Goal: Task Accomplishment & Management: Complete application form

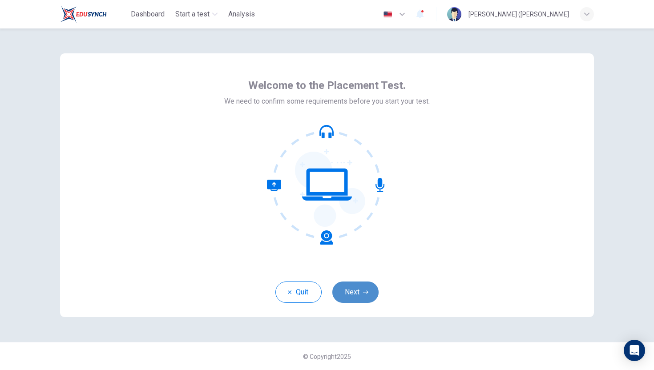
click at [362, 295] on button "Next" at bounding box center [355, 291] width 46 height 21
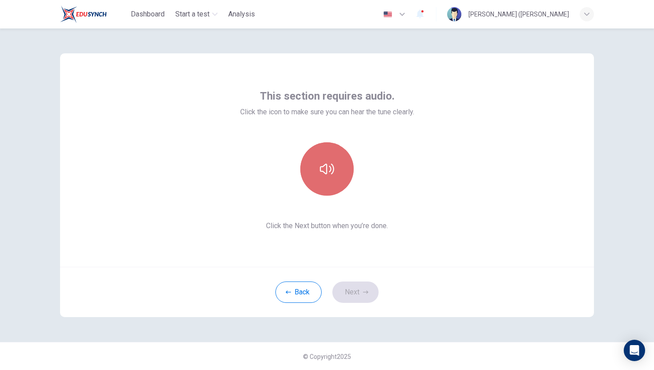
click at [326, 176] on button "button" at bounding box center [326, 168] width 53 height 53
click at [326, 177] on button "button" at bounding box center [326, 168] width 53 height 53
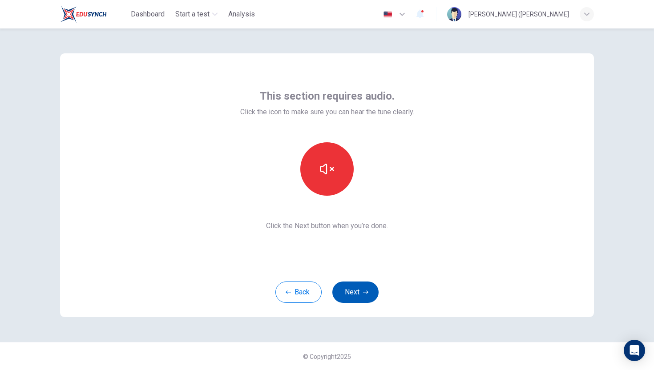
click at [363, 298] on button "Next" at bounding box center [355, 291] width 46 height 21
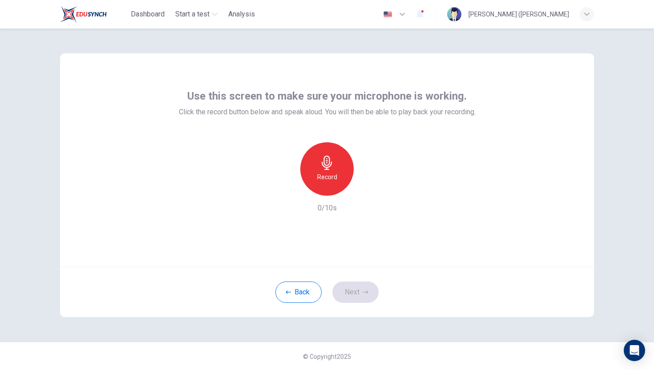
click at [341, 176] on div "Record" at bounding box center [326, 168] width 53 height 53
click at [345, 176] on div "Stop" at bounding box center [326, 168] width 53 height 53
click at [367, 188] on icon "button" at bounding box center [368, 188] width 4 height 5
click at [359, 290] on button "Next" at bounding box center [355, 291] width 46 height 21
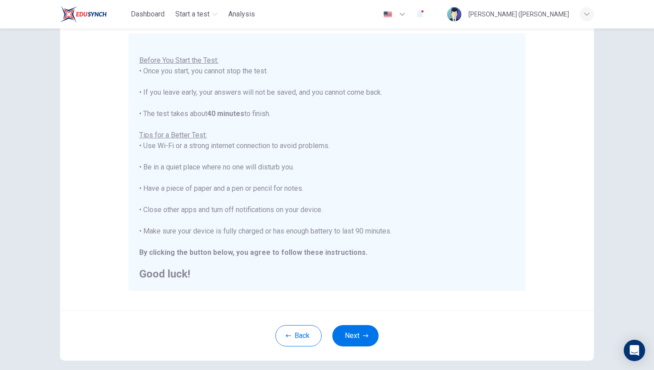
scroll to position [124, 0]
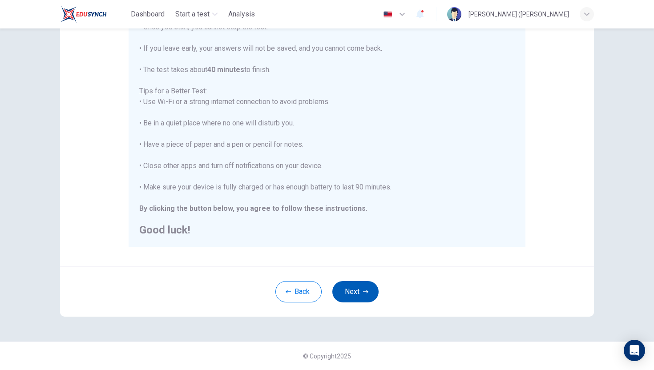
click at [351, 293] on button "Next" at bounding box center [355, 291] width 46 height 21
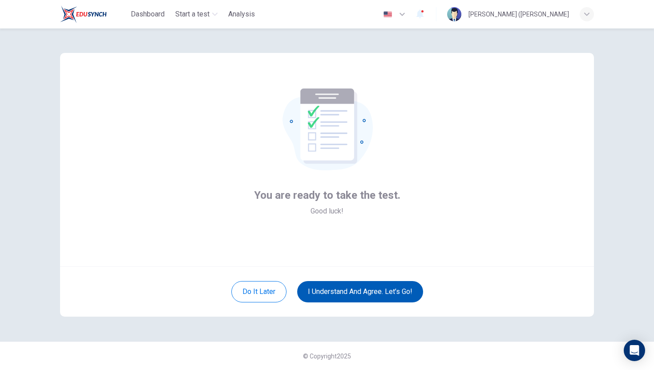
scroll to position [0, 0]
click at [326, 288] on button "I understand and agree. Let’s go!" at bounding box center [360, 291] width 126 height 21
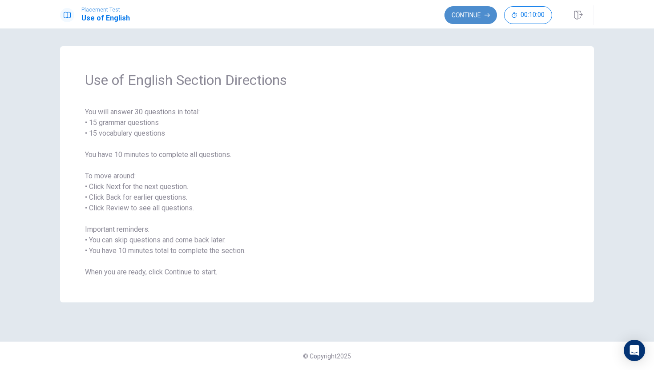
click at [475, 17] on button "Continue" at bounding box center [470, 15] width 52 height 18
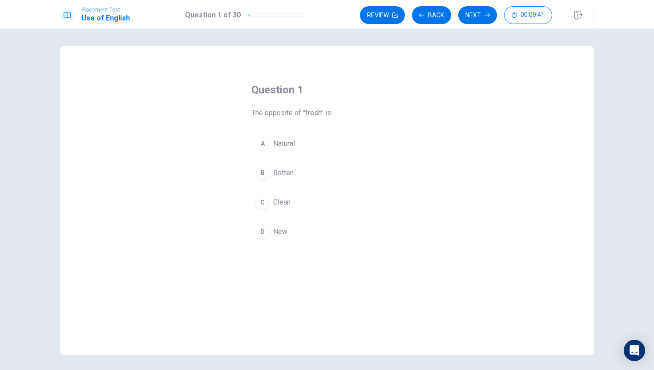
click at [265, 201] on div "C" at bounding box center [262, 202] width 14 height 14
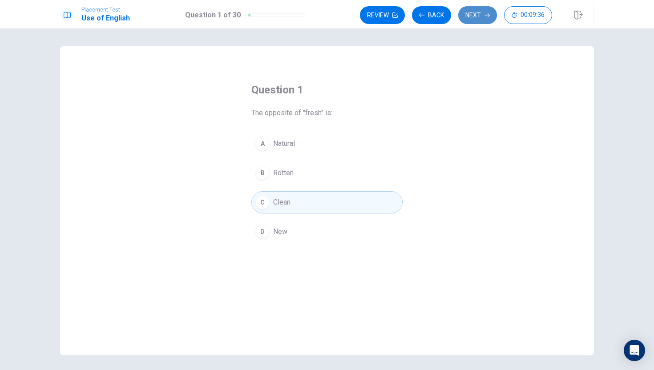
click at [473, 10] on button "Next" at bounding box center [477, 15] width 39 height 18
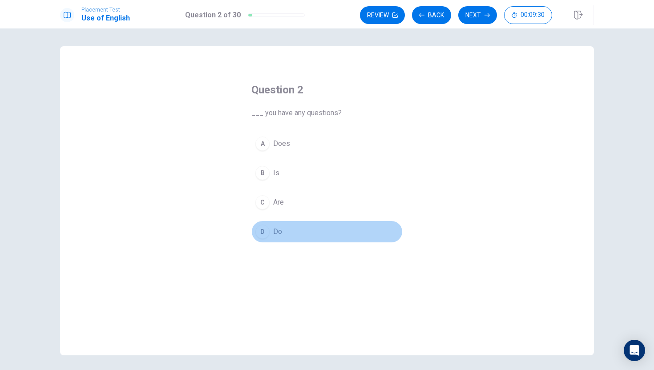
click at [265, 229] on div "D" at bounding box center [262, 232] width 14 height 14
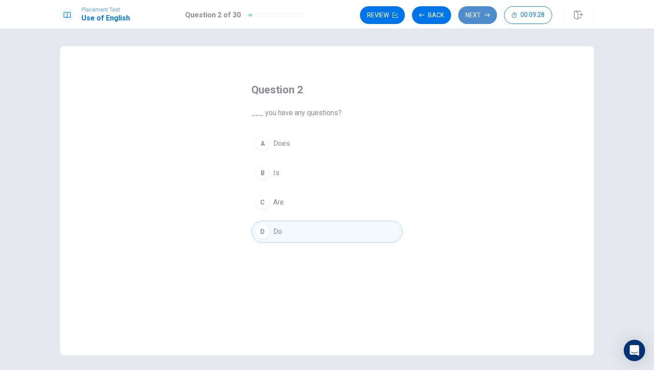
click at [474, 15] on button "Next" at bounding box center [477, 15] width 39 height 18
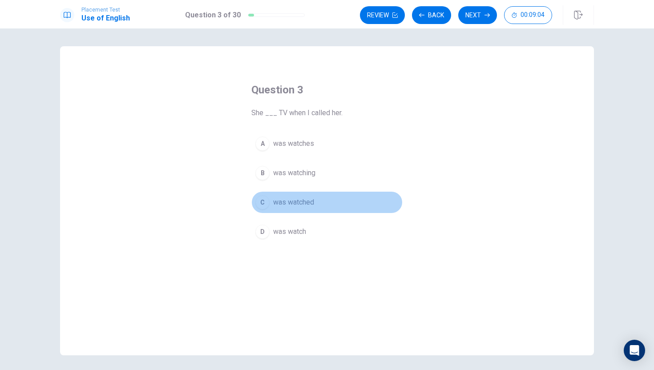
click at [308, 203] on span "was watched" at bounding box center [293, 202] width 41 height 11
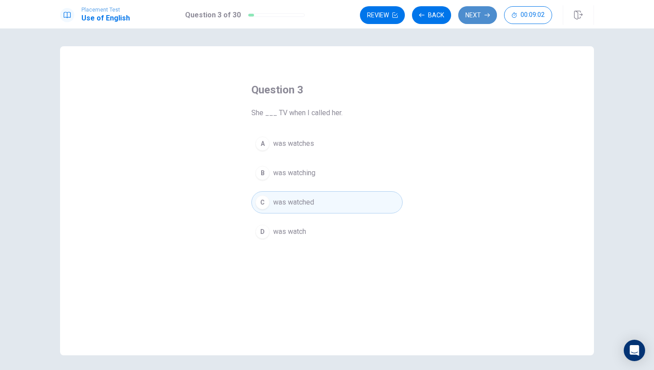
click at [474, 14] on button "Next" at bounding box center [477, 15] width 39 height 18
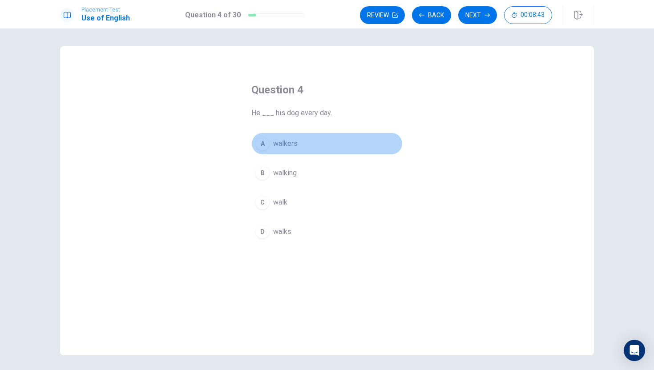
click at [309, 147] on button "A walkers" at bounding box center [326, 143] width 151 height 22
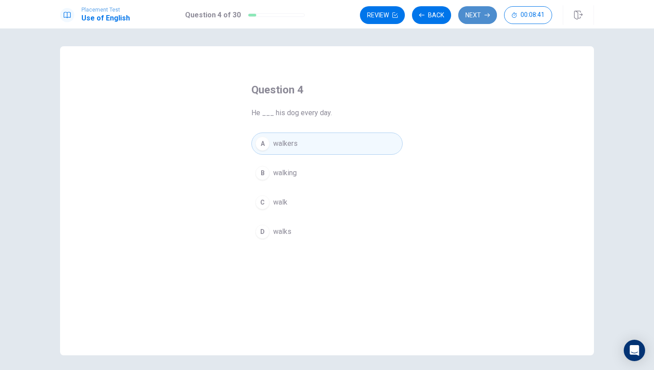
click at [474, 16] on button "Next" at bounding box center [477, 15] width 39 height 18
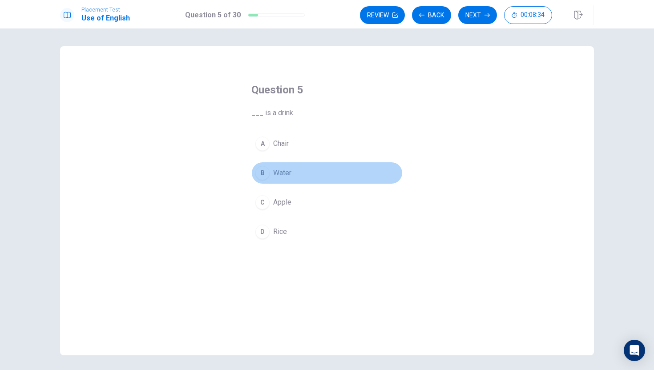
click at [283, 180] on button "B Water" at bounding box center [326, 173] width 151 height 22
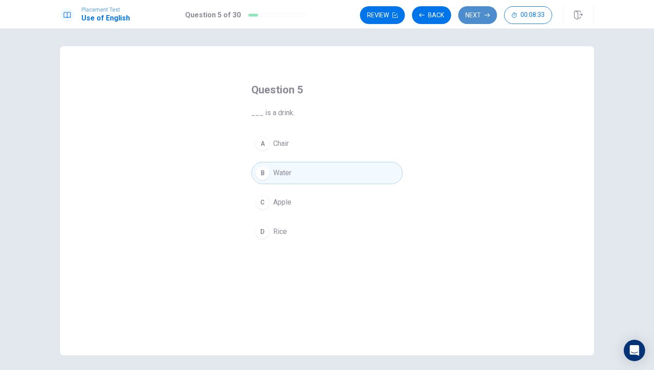
click at [480, 17] on button "Next" at bounding box center [477, 15] width 39 height 18
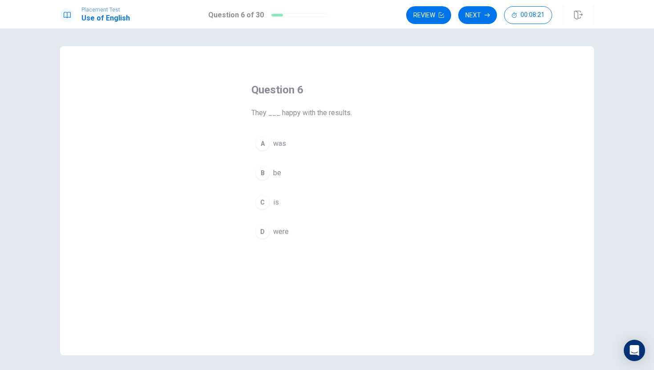
click at [262, 178] on div "B" at bounding box center [262, 173] width 14 height 14
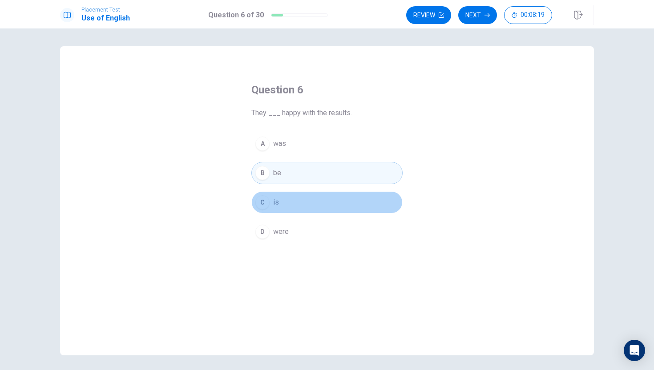
click at [262, 206] on div "C" at bounding box center [262, 202] width 14 height 14
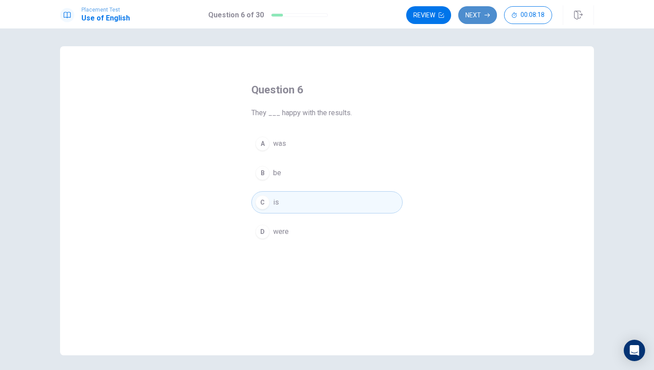
click at [481, 12] on button "Next" at bounding box center [477, 15] width 39 height 18
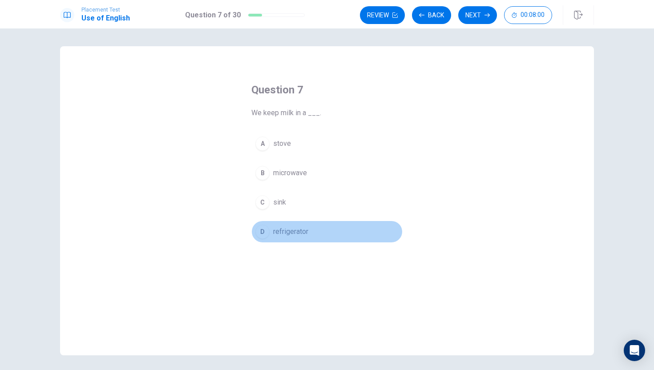
click at [266, 230] on div "D" at bounding box center [262, 232] width 14 height 14
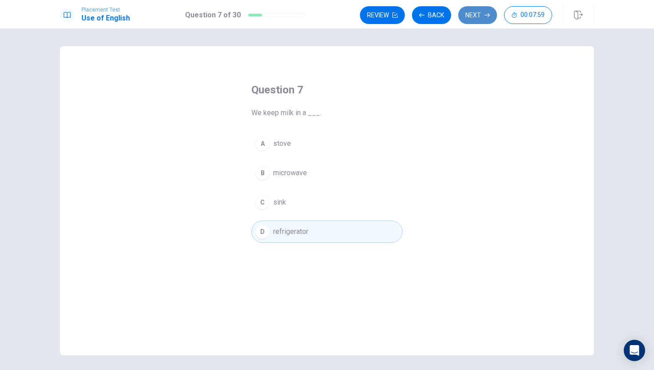
click at [464, 7] on button "Next" at bounding box center [477, 15] width 39 height 18
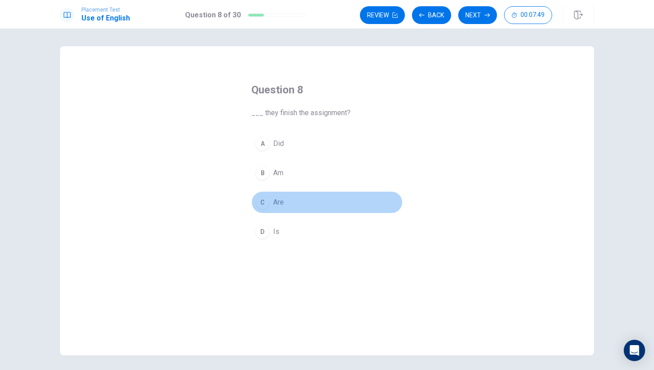
click at [261, 199] on div "C" at bounding box center [262, 202] width 14 height 14
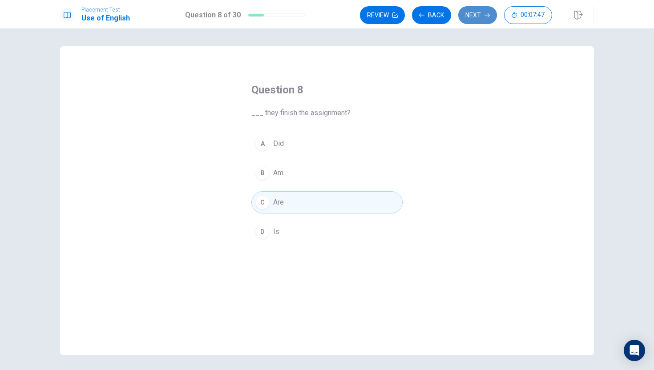
click at [480, 11] on button "Next" at bounding box center [477, 15] width 39 height 18
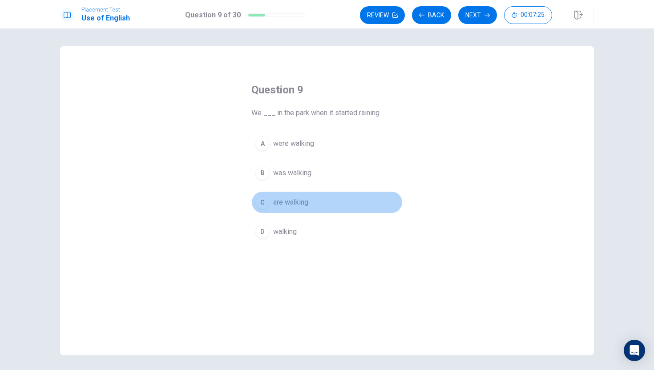
click at [310, 204] on button "C are walking" at bounding box center [326, 202] width 151 height 22
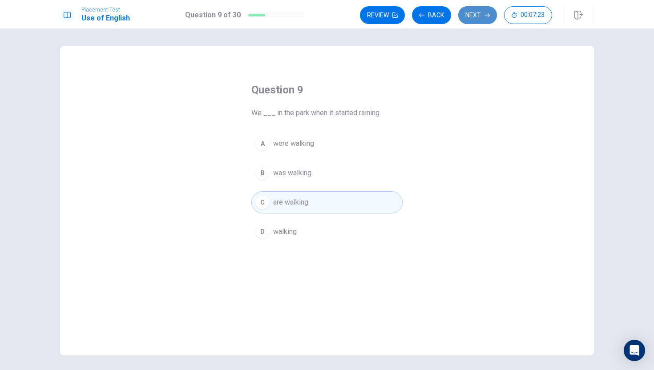
click at [481, 14] on button "Next" at bounding box center [477, 15] width 39 height 18
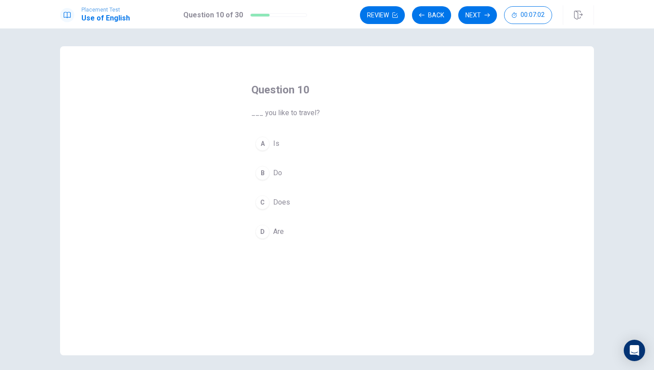
click at [342, 186] on div "A Is B Do C Does D Are" at bounding box center [326, 187] width 151 height 110
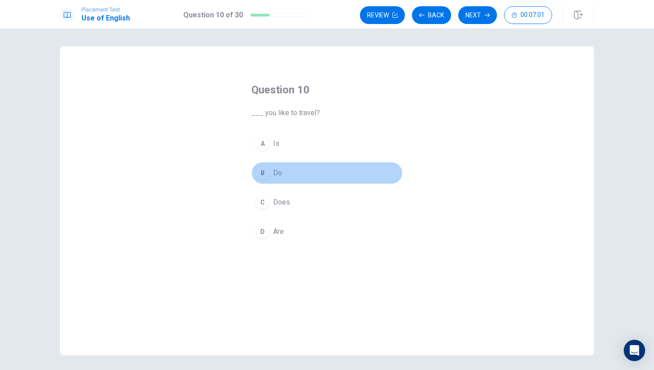
click at [337, 181] on button "B Do" at bounding box center [326, 173] width 151 height 22
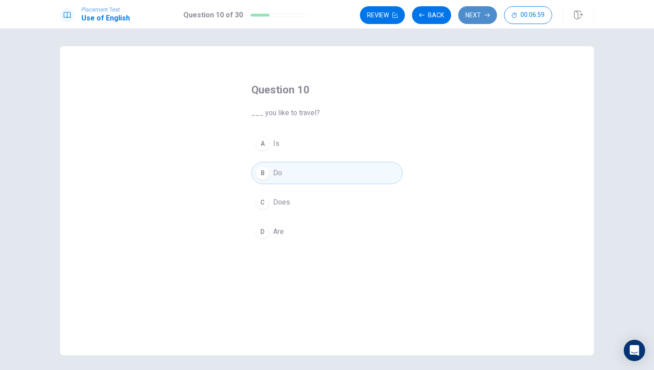
click at [477, 6] on button "Next" at bounding box center [477, 15] width 39 height 18
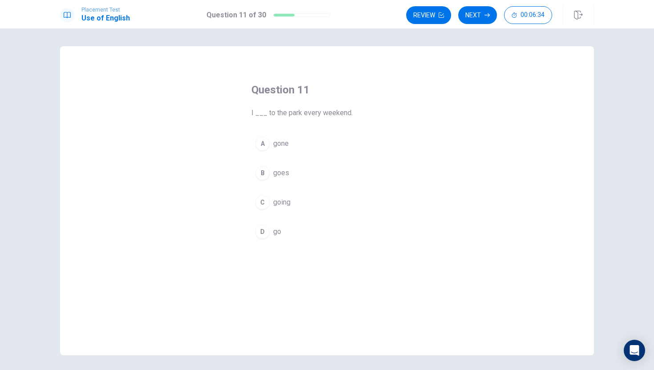
click at [259, 234] on div "D" at bounding box center [262, 232] width 14 height 14
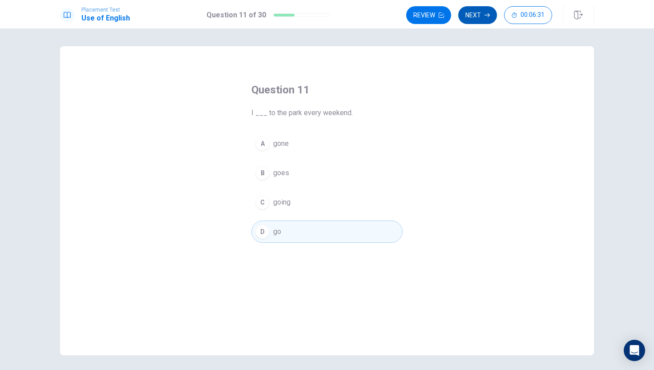
click at [473, 11] on button "Next" at bounding box center [477, 15] width 39 height 18
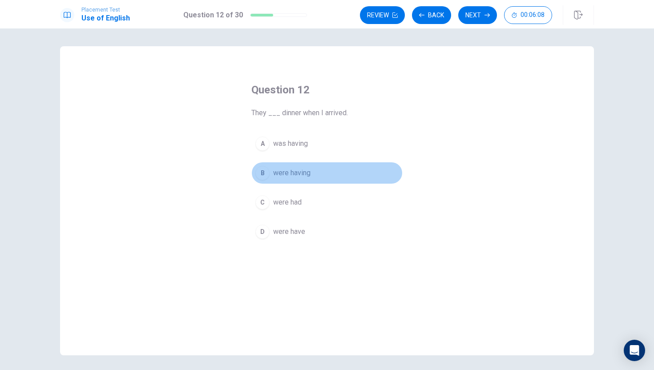
click at [293, 174] on span "were having" at bounding box center [291, 173] width 37 height 11
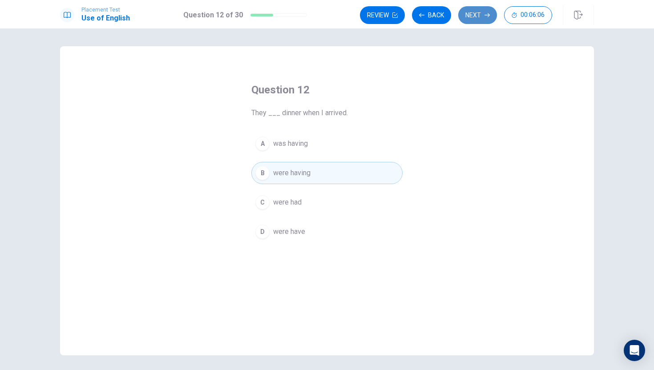
click at [475, 10] on button "Next" at bounding box center [477, 15] width 39 height 18
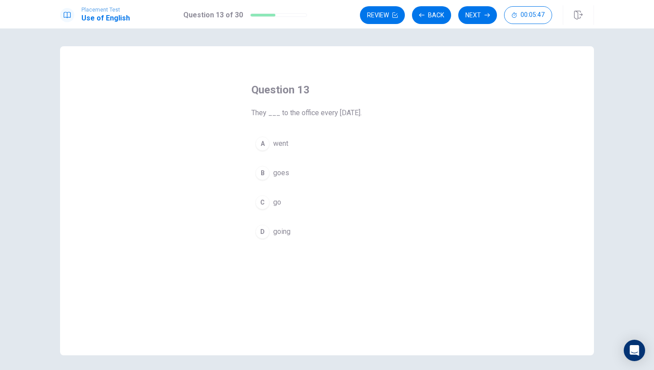
click at [307, 156] on div "A went B goes C go D going" at bounding box center [326, 187] width 151 height 110
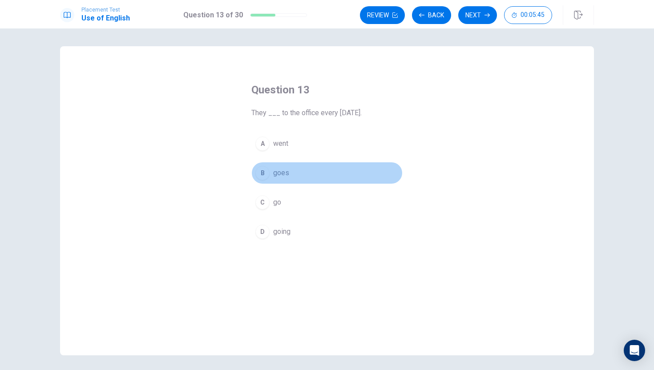
click at [305, 175] on button "B goes" at bounding box center [326, 173] width 151 height 22
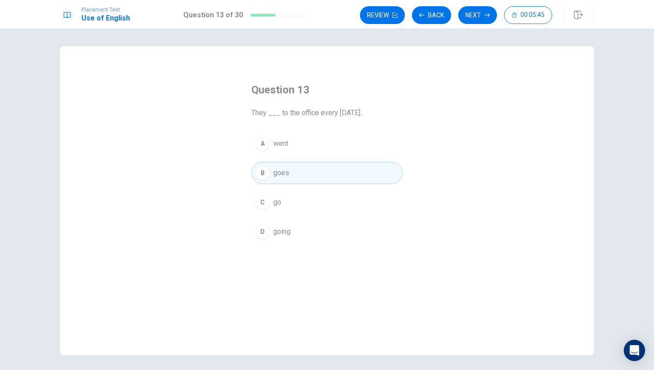
scroll to position [32, 0]
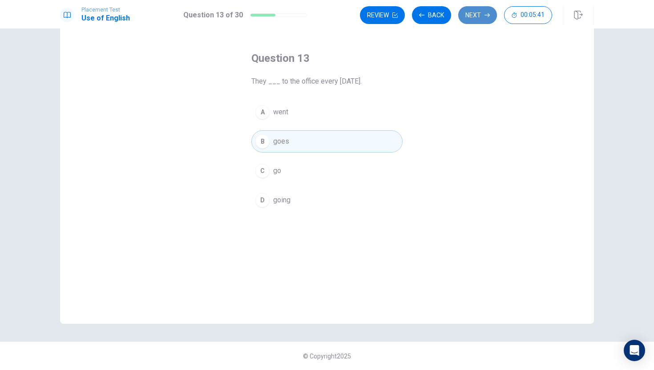
click at [477, 12] on button "Next" at bounding box center [477, 15] width 39 height 18
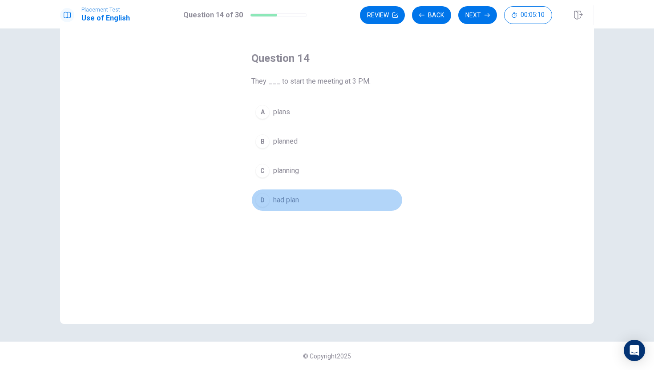
click at [296, 200] on span "had plan" at bounding box center [286, 200] width 26 height 11
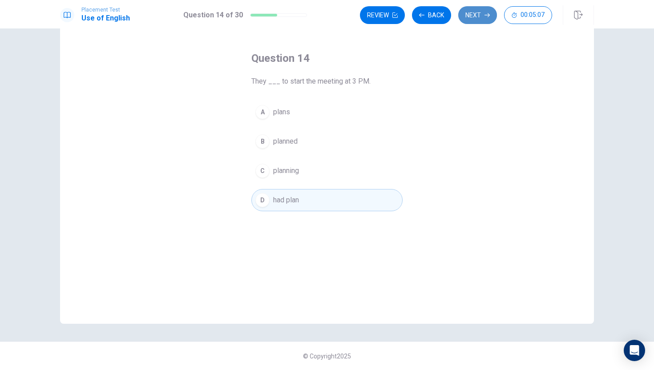
click at [475, 15] on button "Next" at bounding box center [477, 15] width 39 height 18
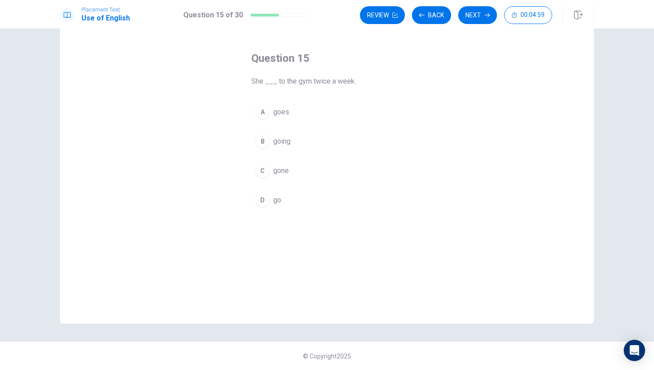
scroll to position [30, 0]
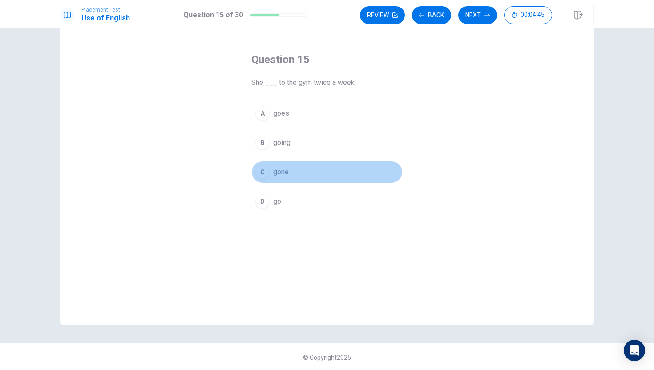
click at [267, 171] on div "C" at bounding box center [262, 172] width 14 height 14
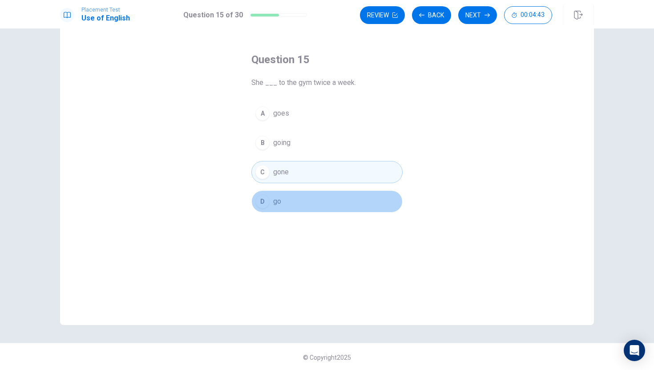
click at [264, 208] on div "D" at bounding box center [262, 201] width 14 height 14
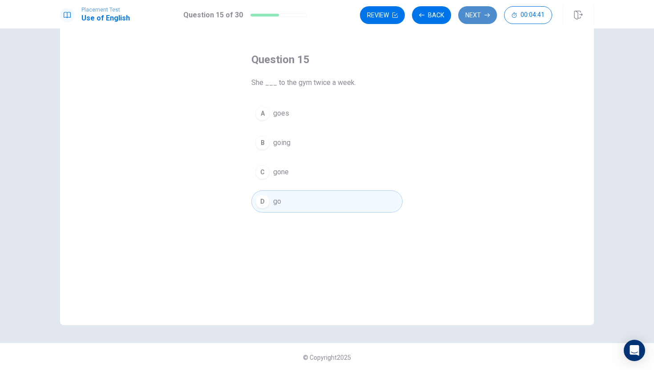
click at [475, 20] on button "Next" at bounding box center [477, 15] width 39 height 18
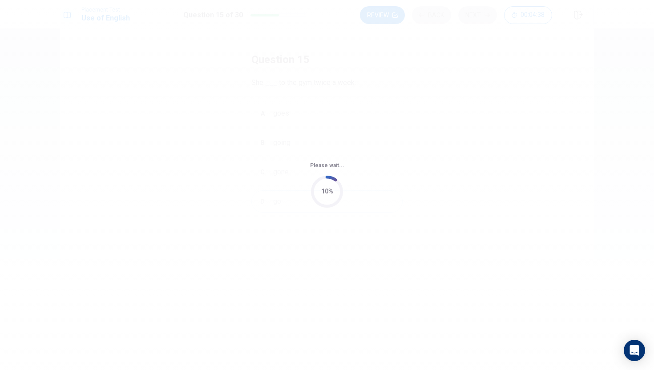
scroll to position [0, 0]
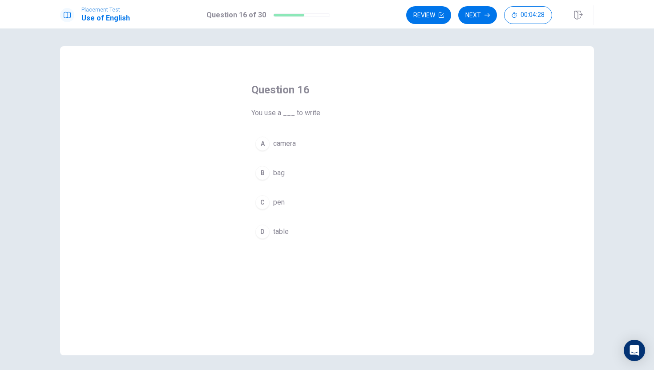
click at [259, 201] on div "C" at bounding box center [262, 202] width 14 height 14
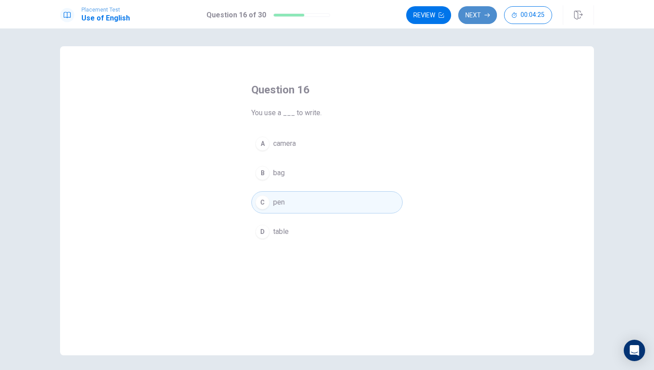
click at [480, 14] on button "Next" at bounding box center [477, 15] width 39 height 18
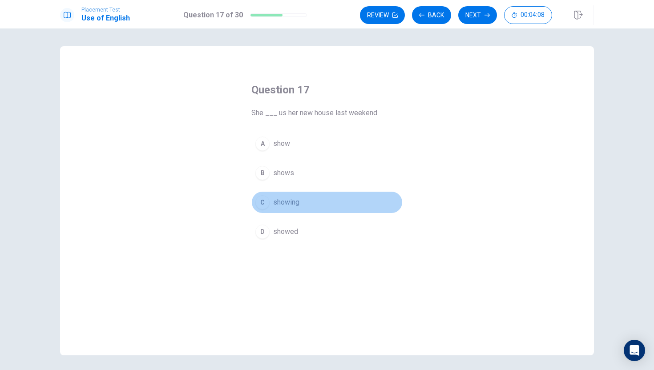
click at [286, 202] on span "showing" at bounding box center [286, 202] width 26 height 11
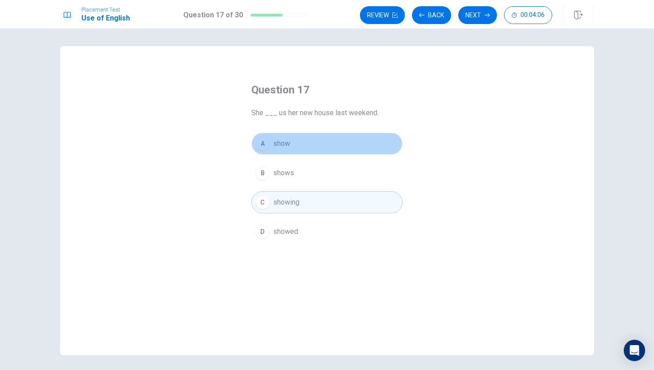
click at [284, 149] on button "A show" at bounding box center [326, 143] width 151 height 22
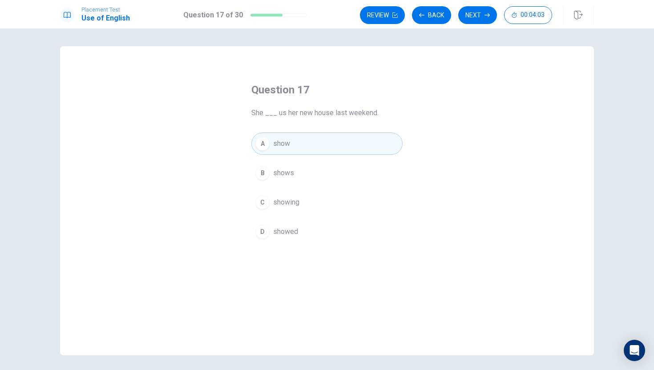
click at [301, 208] on button "C showing" at bounding box center [326, 202] width 151 height 22
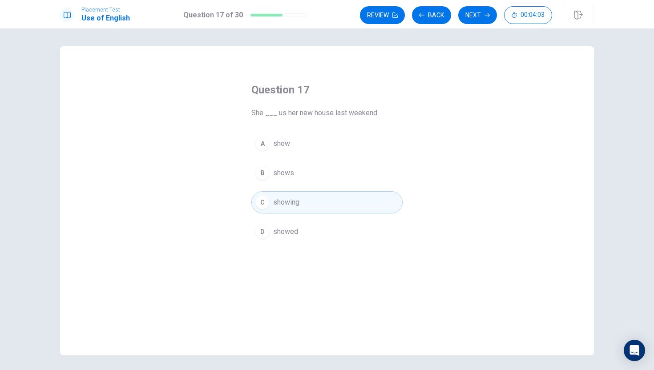
scroll to position [2, 0]
click at [479, 20] on button "Next" at bounding box center [477, 15] width 39 height 18
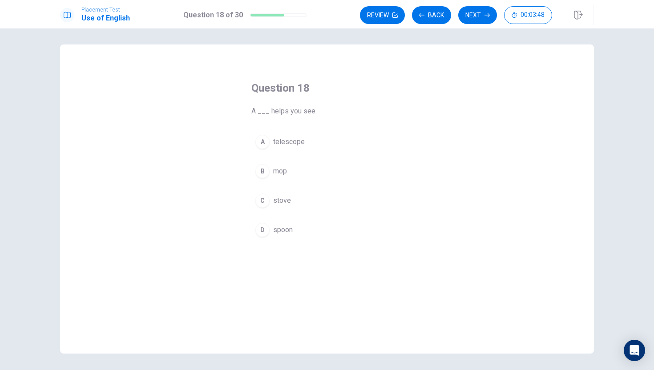
click at [276, 204] on span "stove" at bounding box center [282, 200] width 18 height 11
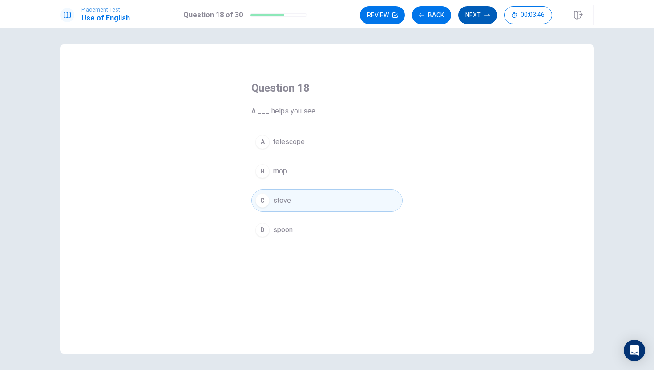
click at [465, 13] on button "Next" at bounding box center [477, 15] width 39 height 18
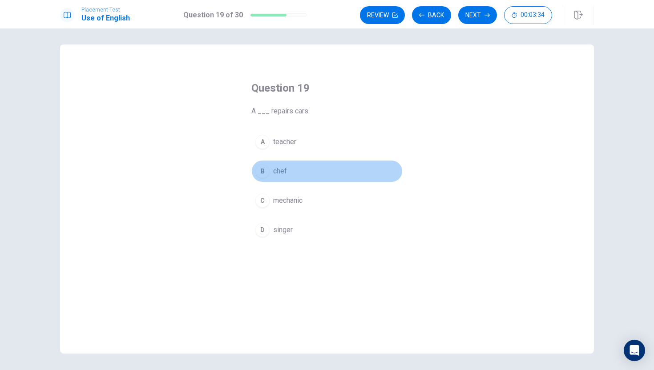
click at [317, 181] on button "B chef" at bounding box center [326, 171] width 151 height 22
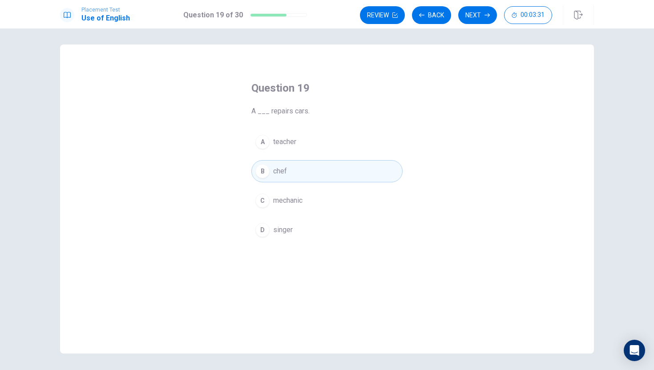
click at [485, 4] on div "Placement Test Use of English Question 19 of 30 Review Back Next 00:03:31" at bounding box center [327, 14] width 654 height 28
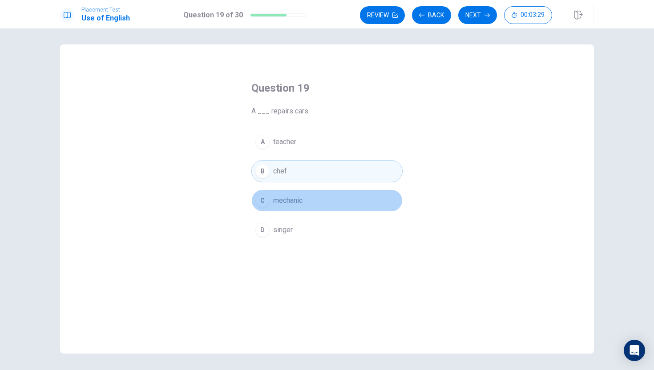
click at [351, 205] on button "C mechanic" at bounding box center [326, 200] width 151 height 22
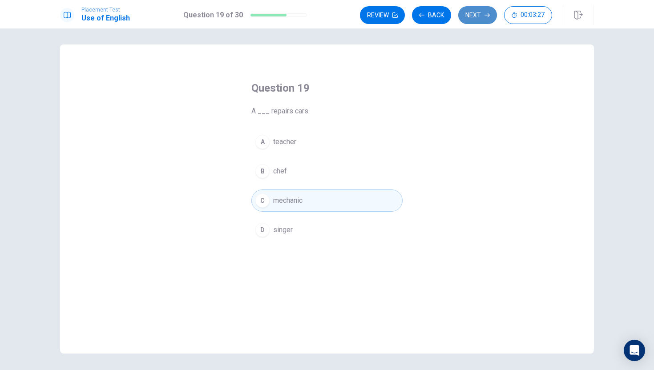
click at [480, 18] on button "Next" at bounding box center [477, 15] width 39 height 18
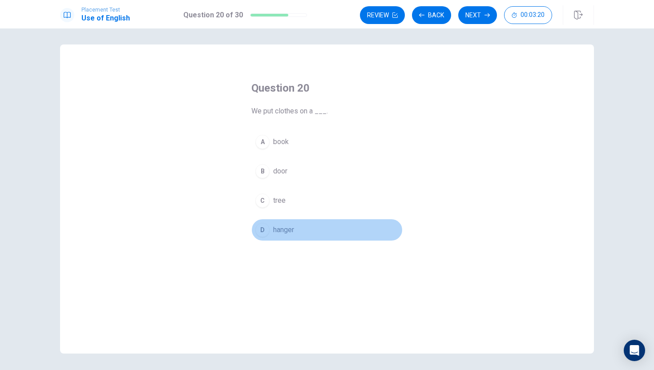
click at [296, 235] on button "D hanger" at bounding box center [326, 230] width 151 height 22
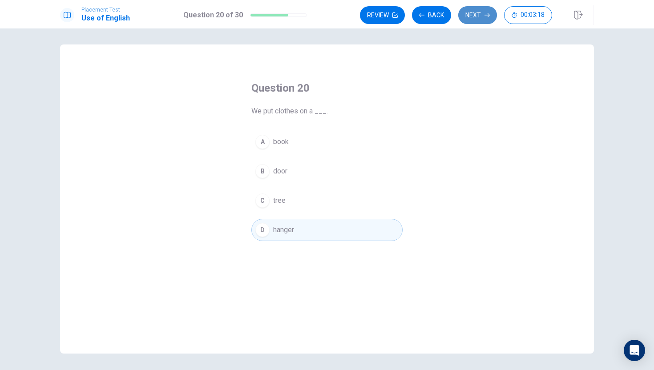
click at [467, 9] on button "Next" at bounding box center [477, 15] width 39 height 18
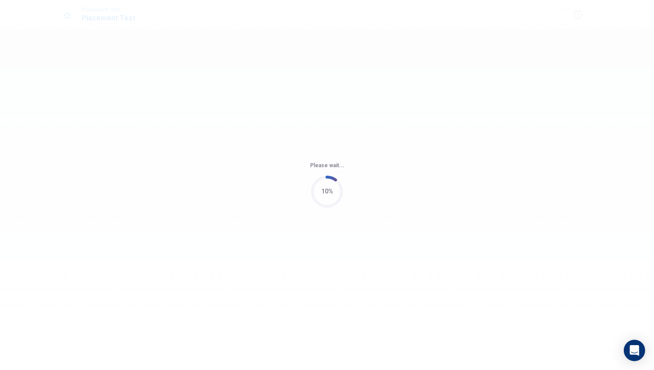
scroll to position [0, 0]
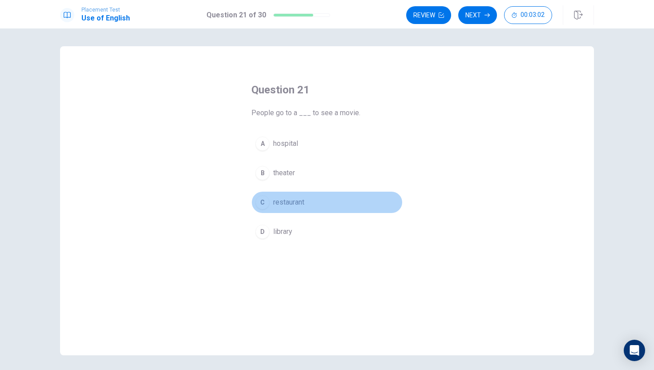
click at [297, 205] on span "restaurant" at bounding box center [288, 202] width 31 height 11
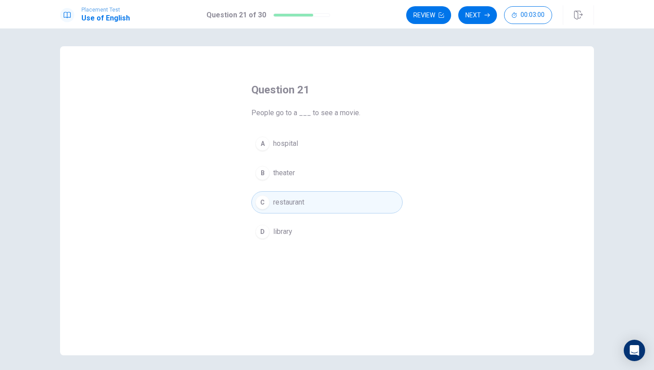
click at [326, 188] on div "A hospital B theater C restaurant D library" at bounding box center [326, 187] width 151 height 110
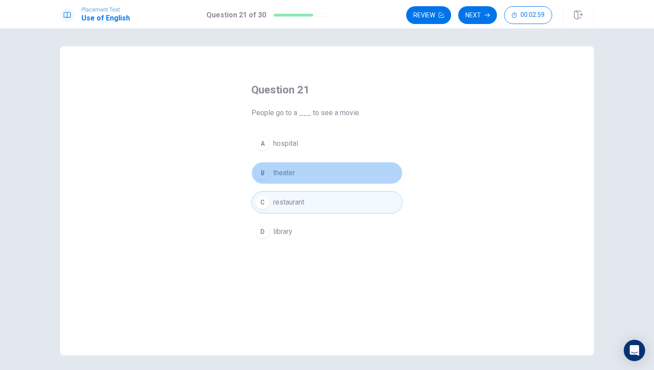
click at [329, 178] on button "B theater" at bounding box center [326, 173] width 151 height 22
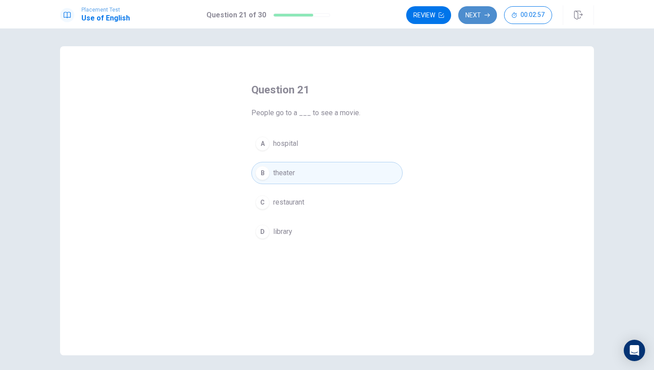
click at [484, 14] on icon "button" at bounding box center [486, 14] width 5 height 5
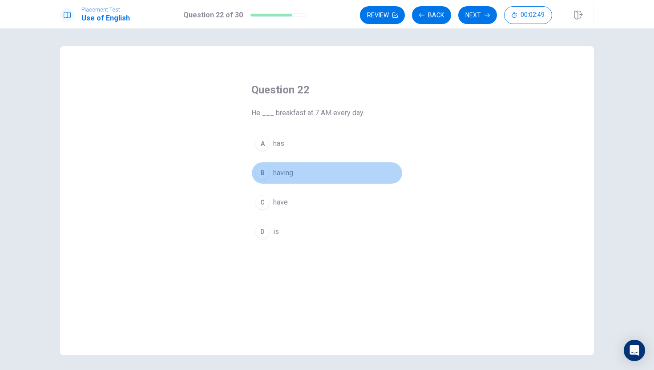
click at [325, 162] on button "B having" at bounding box center [326, 173] width 151 height 22
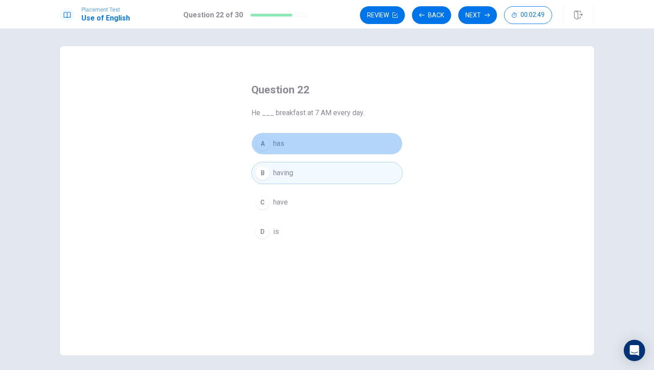
click at [334, 139] on button "A has" at bounding box center [326, 143] width 151 height 22
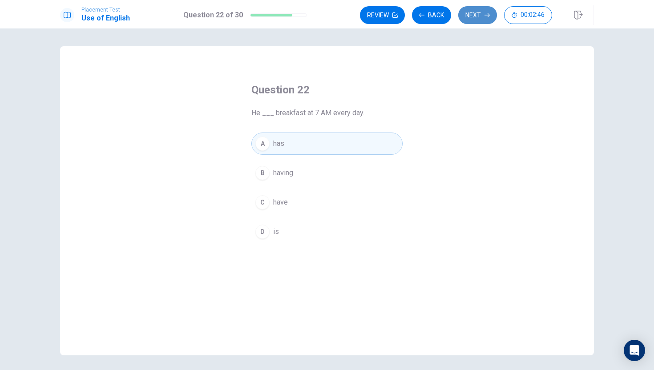
click at [469, 16] on button "Next" at bounding box center [477, 15] width 39 height 18
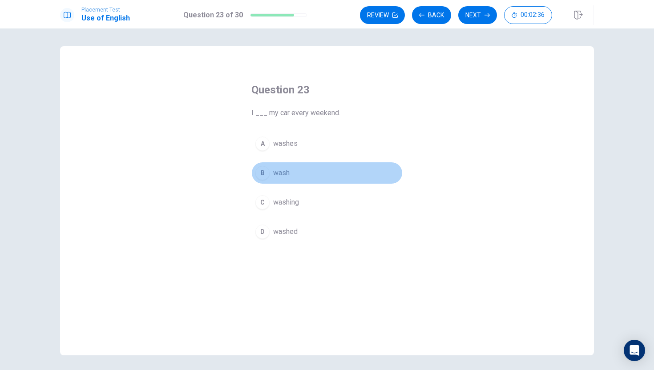
click at [345, 177] on button "B wash" at bounding box center [326, 173] width 151 height 22
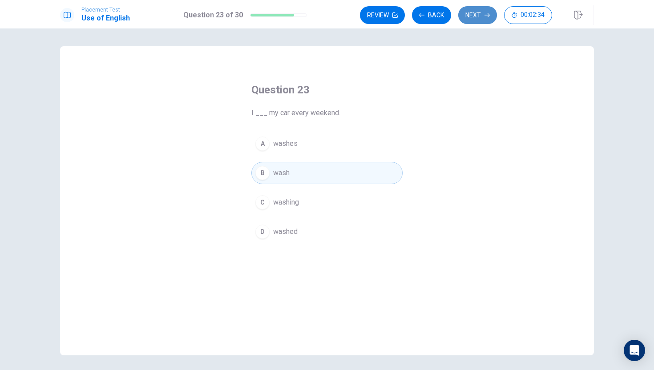
click at [469, 16] on button "Next" at bounding box center [477, 15] width 39 height 18
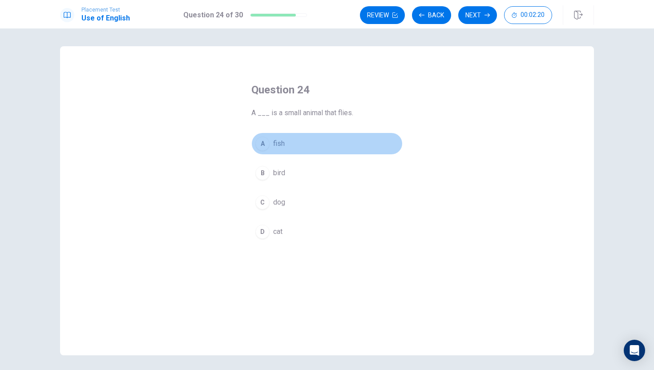
click at [344, 150] on button "A fish" at bounding box center [326, 143] width 151 height 22
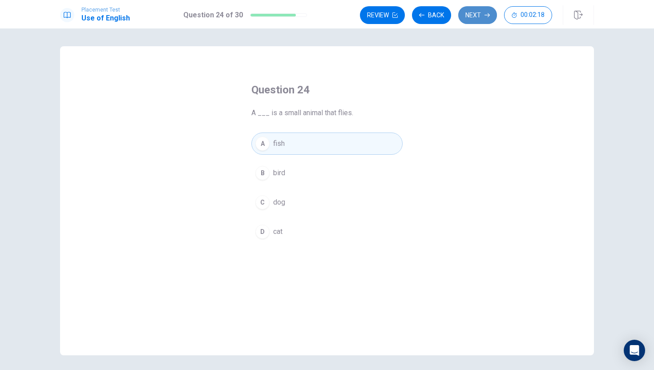
click at [481, 19] on button "Next" at bounding box center [477, 15] width 39 height 18
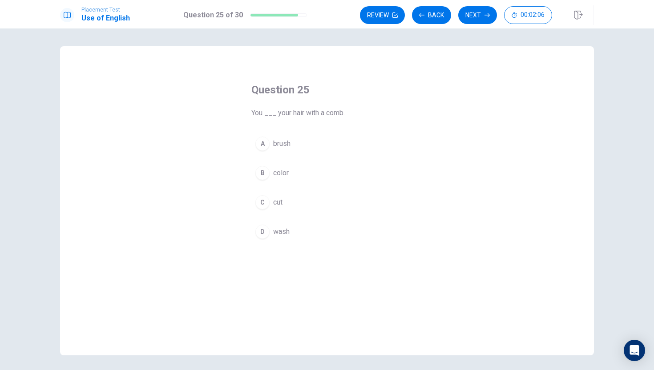
click at [441, 157] on div "Question 25 You ___ your hair with a comb. A brush B color C cut D wash" at bounding box center [326, 200] width 533 height 309
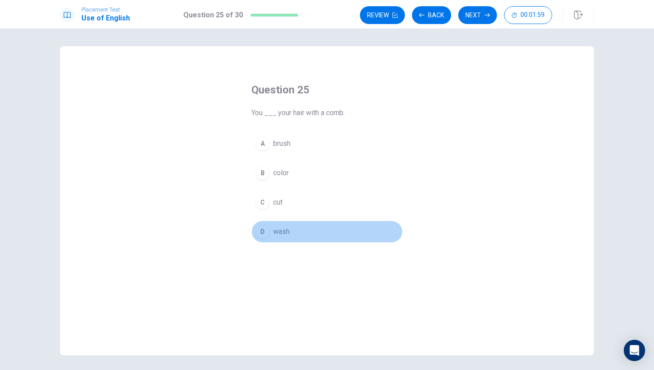
click at [377, 229] on button "D wash" at bounding box center [326, 232] width 151 height 22
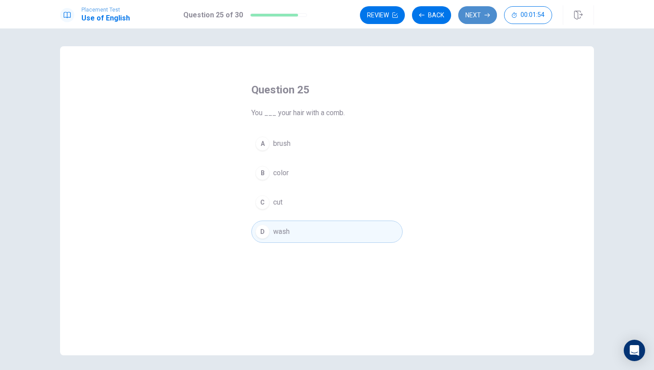
click at [473, 7] on button "Next" at bounding box center [477, 15] width 39 height 18
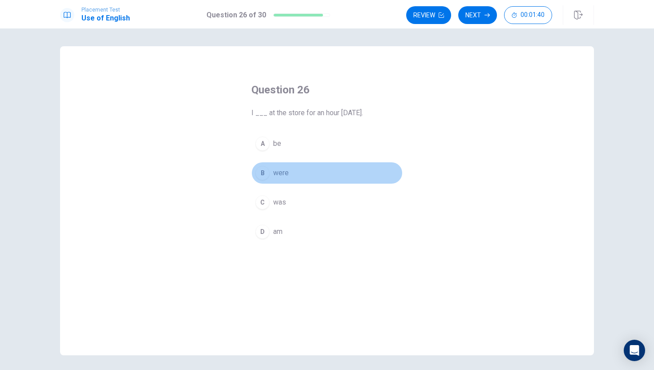
click at [316, 179] on button "B were" at bounding box center [326, 173] width 151 height 22
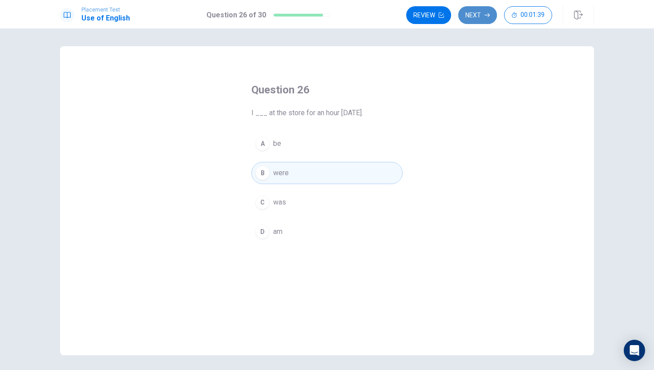
click at [477, 12] on button "Next" at bounding box center [477, 15] width 39 height 18
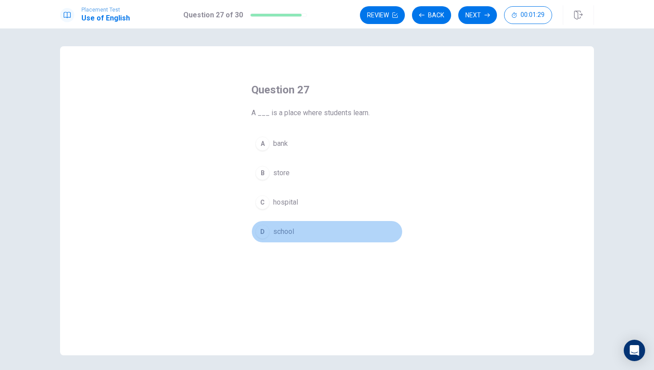
click at [320, 222] on button "D school" at bounding box center [326, 232] width 151 height 22
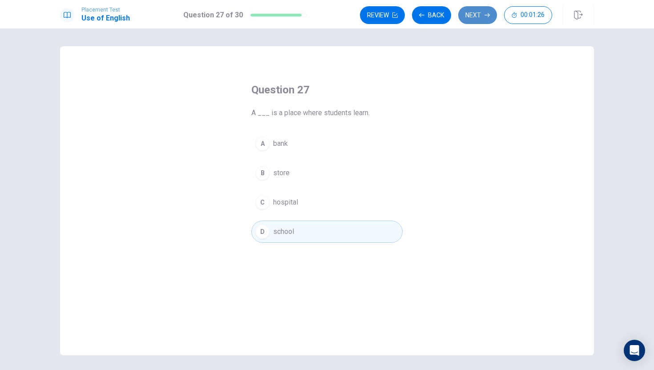
click at [469, 14] on button "Next" at bounding box center [477, 15] width 39 height 18
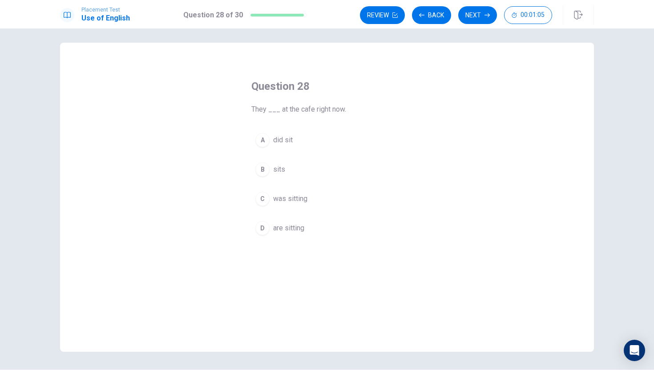
scroll to position [2, 0]
click at [317, 225] on button "D are sitting" at bounding box center [326, 229] width 151 height 22
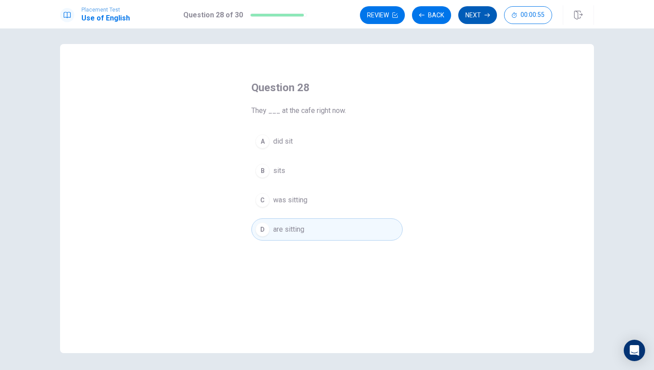
click at [483, 14] on button "Next" at bounding box center [477, 15] width 39 height 18
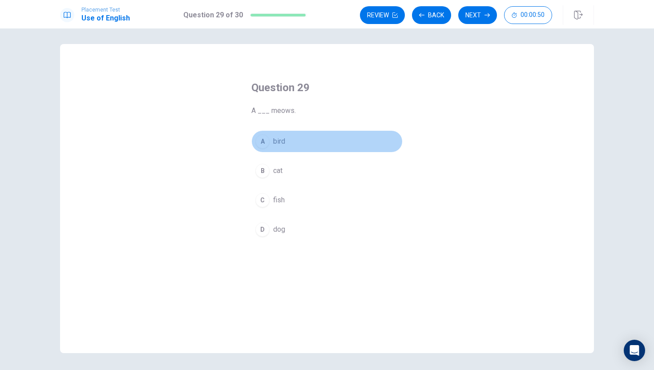
click at [285, 147] on button "A bird" at bounding box center [326, 141] width 151 height 22
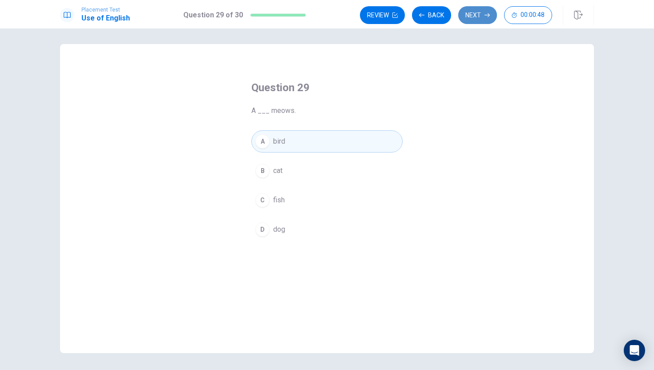
click at [469, 16] on button "Next" at bounding box center [477, 15] width 39 height 18
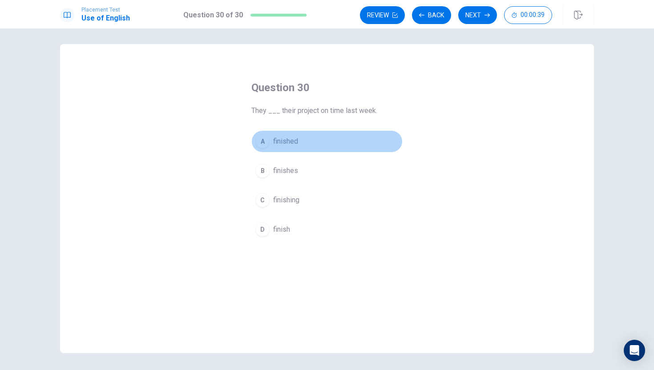
click at [297, 146] on span "finished" at bounding box center [285, 141] width 25 height 11
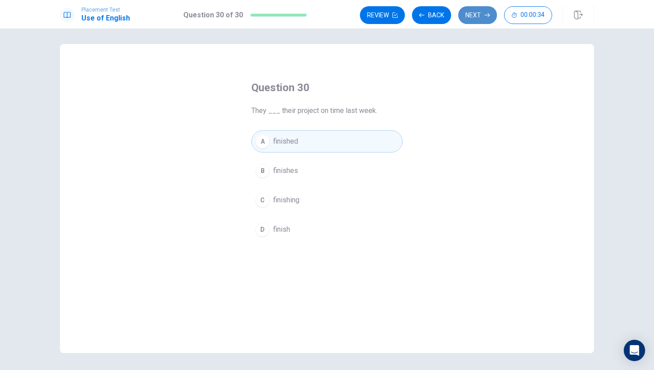
click at [472, 9] on button "Next" at bounding box center [477, 15] width 39 height 18
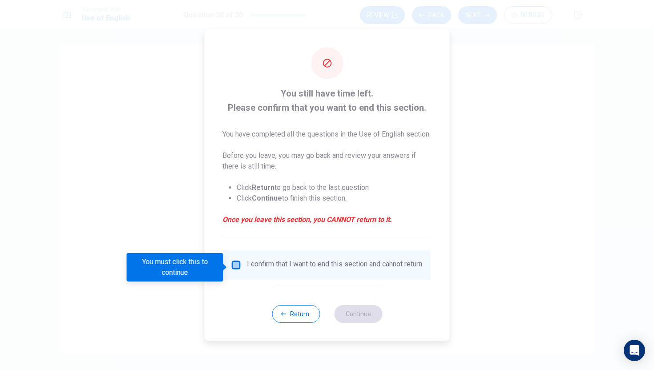
click at [236, 269] on input "You must click this to continue" at bounding box center [236, 265] width 11 height 11
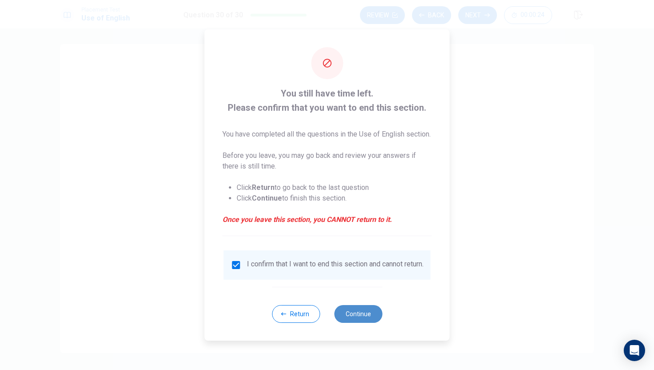
click at [369, 321] on button "Continue" at bounding box center [358, 314] width 48 height 18
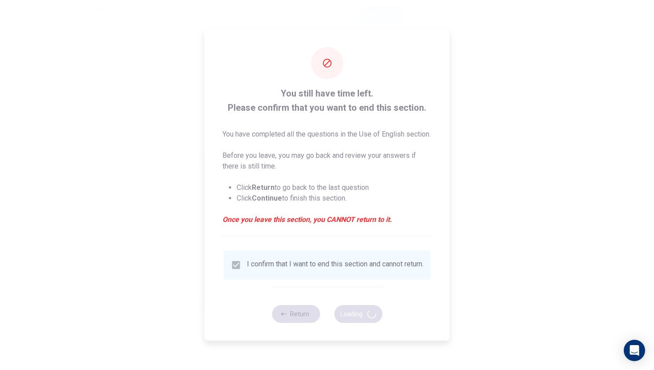
scroll to position [0, 0]
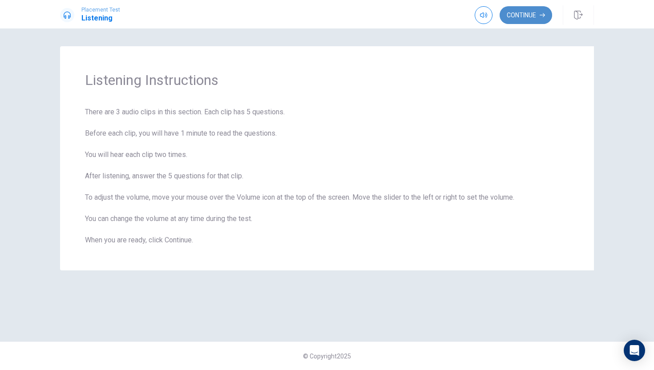
click at [536, 18] on button "Continue" at bounding box center [525, 15] width 52 height 18
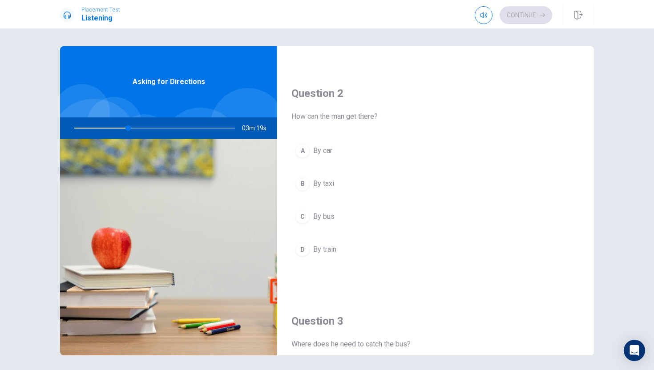
scroll to position [205, 0]
click at [305, 220] on div "C" at bounding box center [302, 217] width 14 height 14
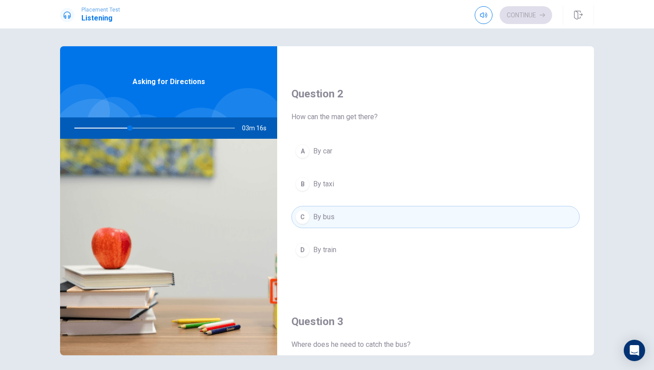
type input "35"
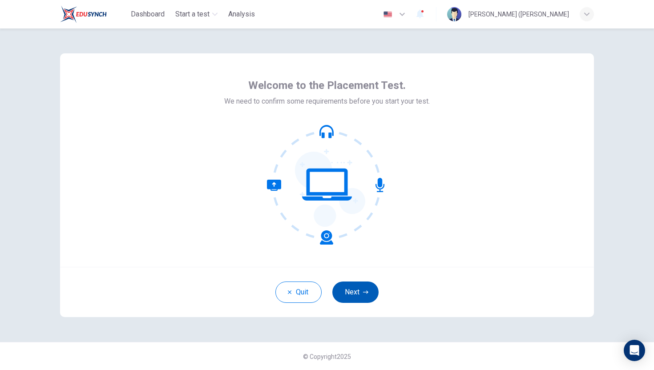
click at [351, 293] on button "Next" at bounding box center [355, 291] width 46 height 21
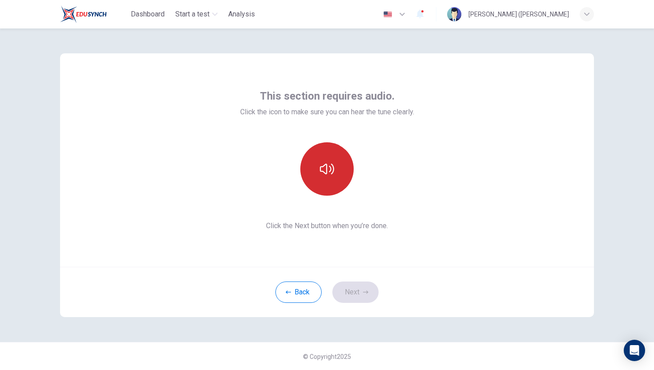
click at [329, 186] on button "button" at bounding box center [326, 168] width 53 height 53
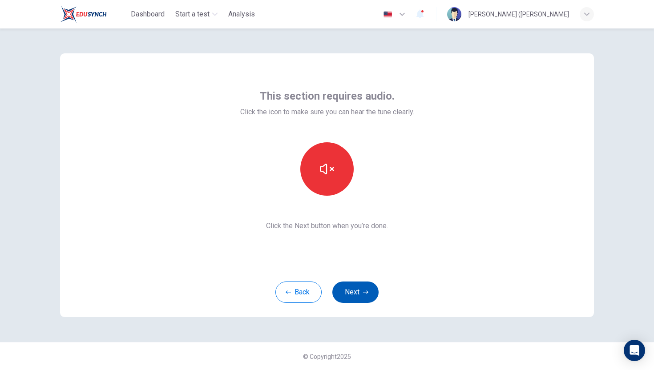
click at [361, 285] on button "Next" at bounding box center [355, 291] width 46 height 21
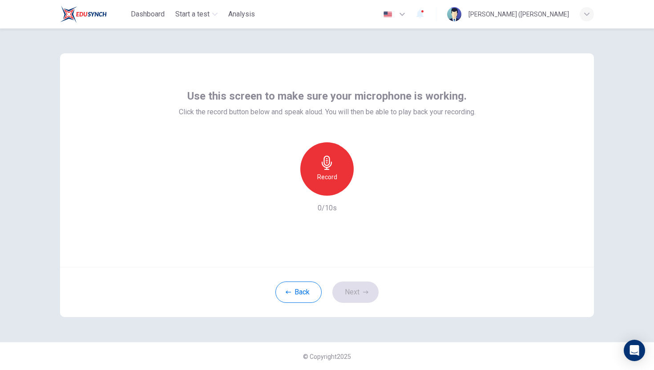
click at [329, 181] on h6 "Record" at bounding box center [327, 177] width 20 height 11
click at [327, 182] on h6 "Stop" at bounding box center [326, 177] width 13 height 11
click at [362, 184] on div "button" at bounding box center [368, 188] width 14 height 14
click at [356, 292] on button "Next" at bounding box center [355, 291] width 46 height 21
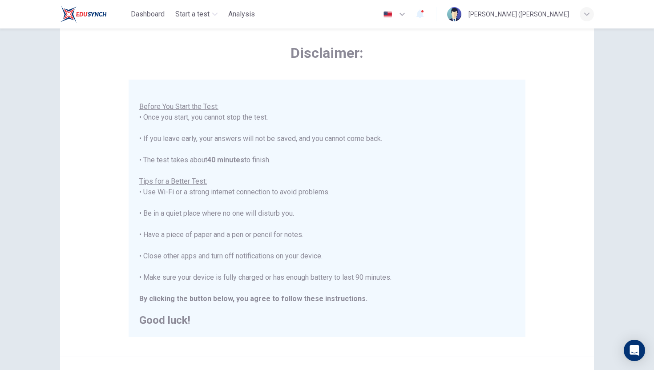
scroll to position [124, 0]
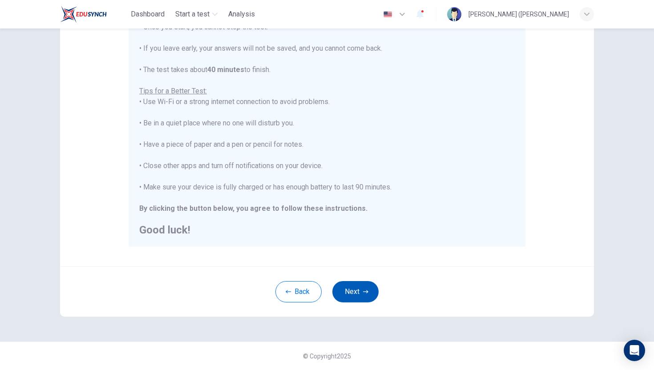
click at [367, 284] on button "Next" at bounding box center [355, 291] width 46 height 21
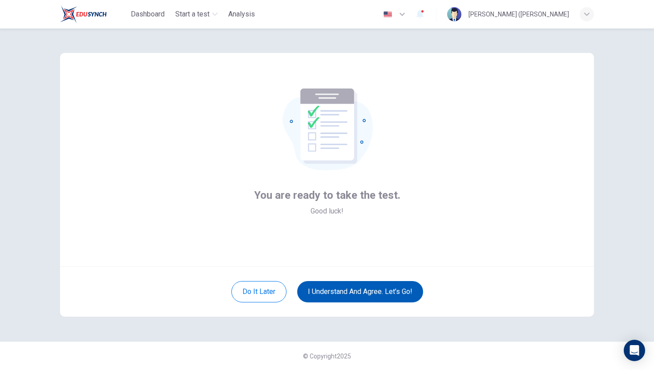
scroll to position [0, 0]
click at [356, 289] on button "I understand and agree. Let’s go!" at bounding box center [360, 291] width 126 height 21
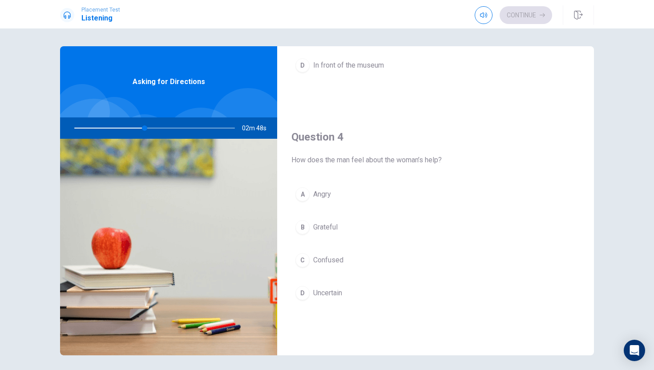
scroll to position [620, 0]
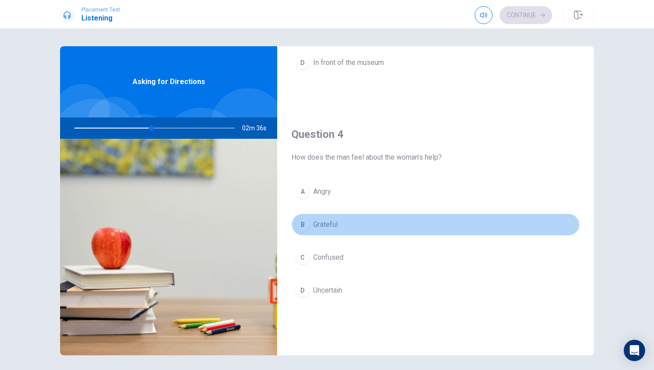
click at [304, 225] on div "B" at bounding box center [302, 224] width 14 height 14
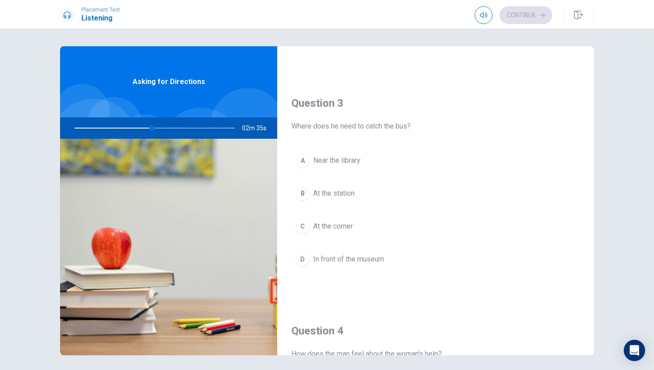
scroll to position [421, 0]
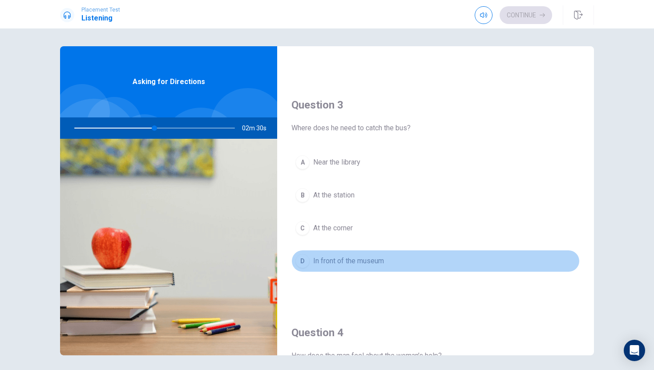
click at [303, 260] on div "D" at bounding box center [302, 261] width 14 height 14
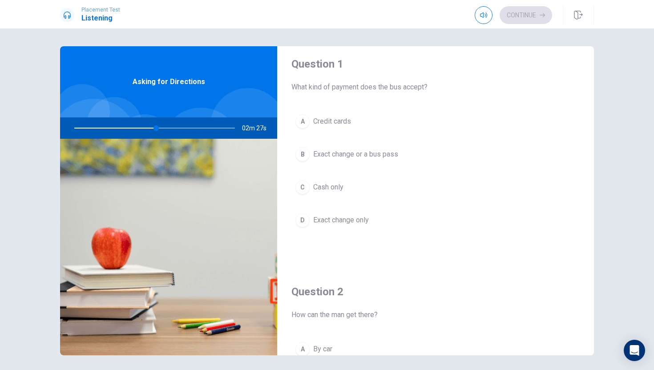
scroll to position [0, 0]
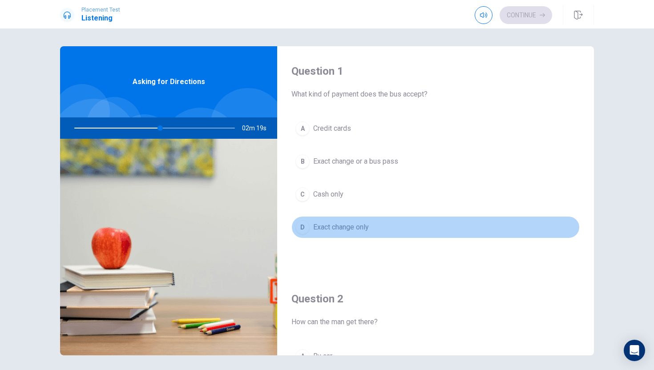
click at [302, 222] on div "D" at bounding box center [302, 227] width 14 height 14
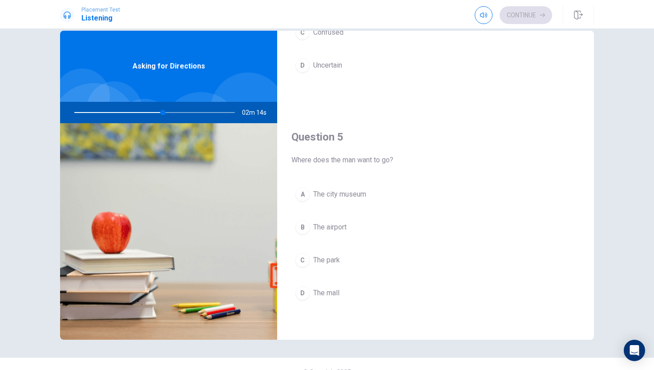
scroll to position [16, 0]
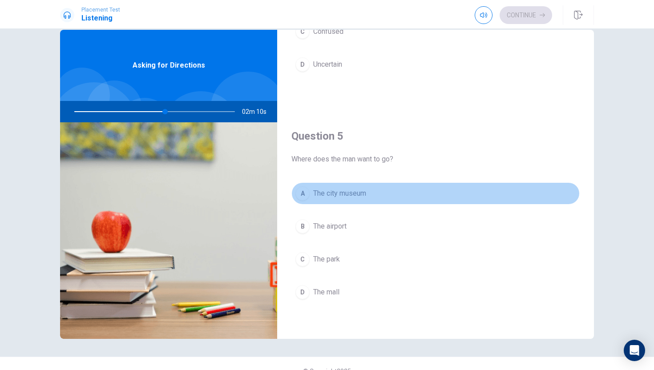
click at [406, 201] on button "A The city museum" at bounding box center [435, 193] width 288 height 22
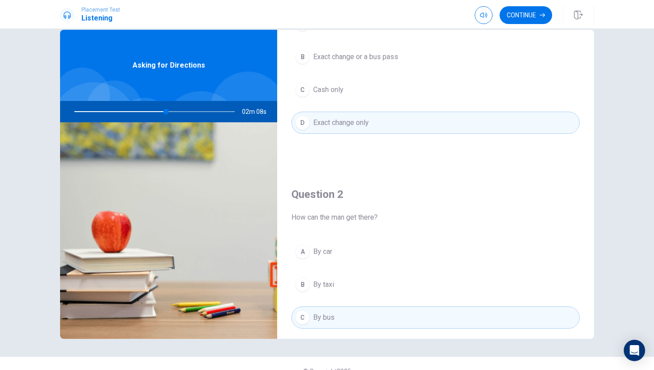
scroll to position [63, 0]
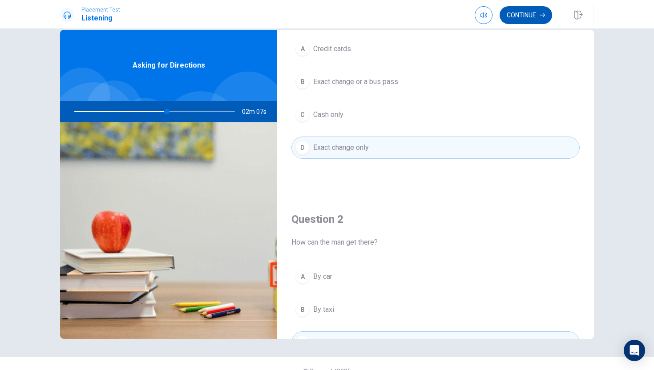
click at [522, 14] on button "Continue" at bounding box center [525, 15] width 52 height 18
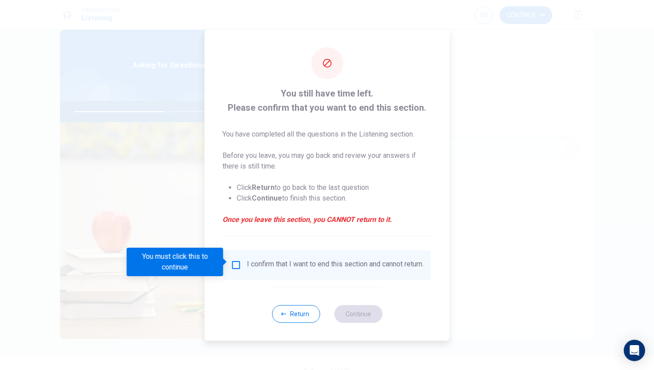
click at [251, 269] on div "I confirm that I want to end this section and cannot return." at bounding box center [335, 265] width 176 height 11
click at [232, 265] on input "You must click this to continue" at bounding box center [236, 265] width 11 height 11
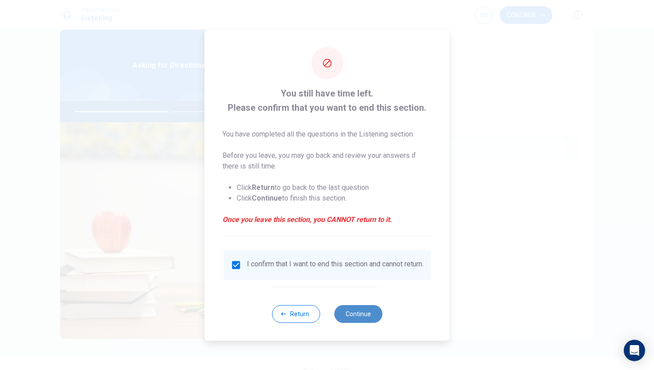
click at [350, 314] on button "Continue" at bounding box center [358, 314] width 48 height 18
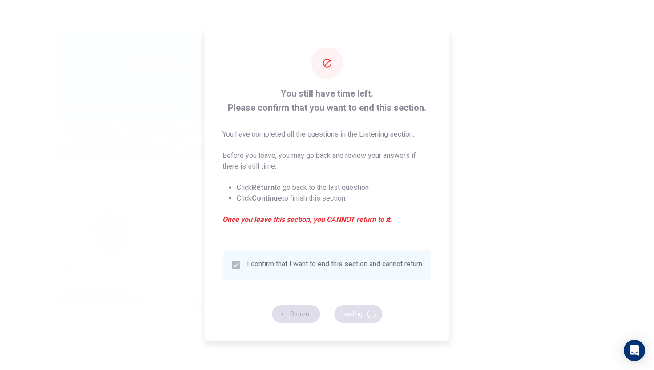
type input "60"
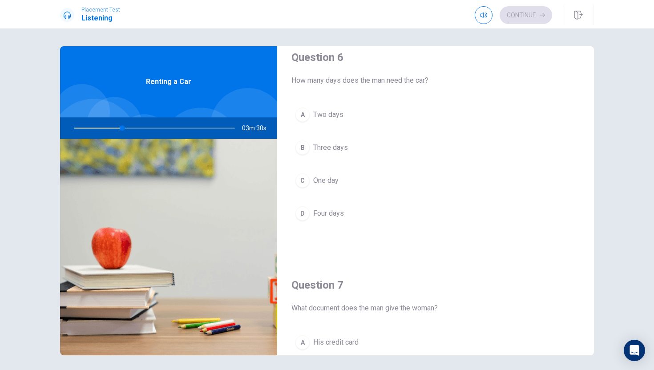
scroll to position [16, 0]
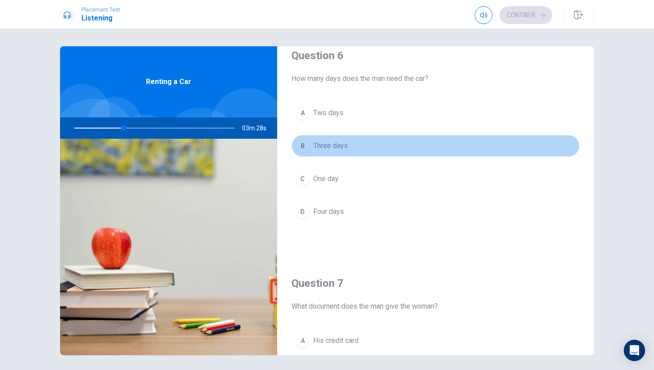
click at [299, 140] on div "B" at bounding box center [302, 146] width 14 height 14
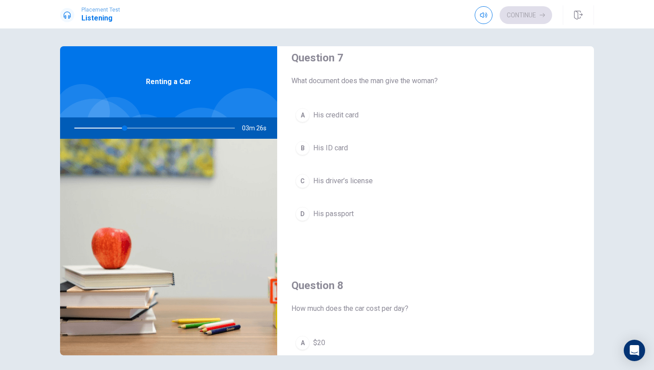
scroll to position [242, 0]
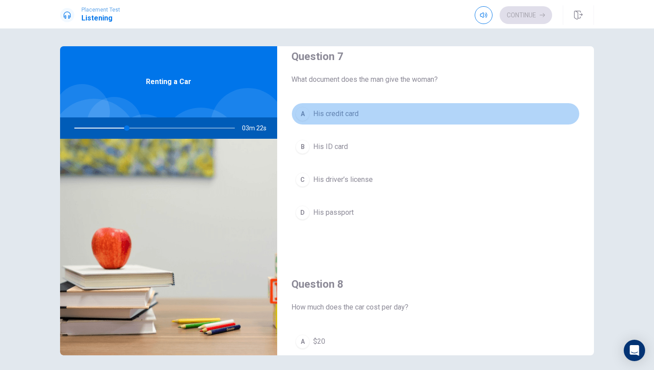
click at [305, 111] on div "A" at bounding box center [302, 114] width 14 height 14
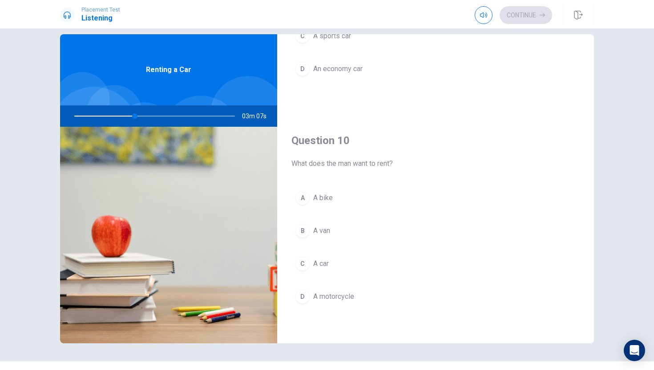
scroll to position [12, 0]
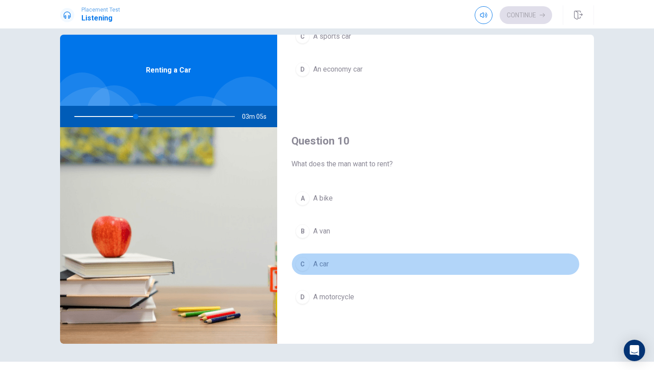
click at [300, 265] on div "C" at bounding box center [302, 264] width 14 height 14
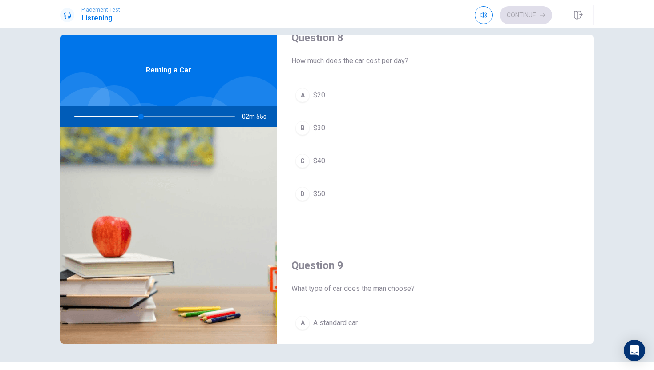
scroll to position [426, 0]
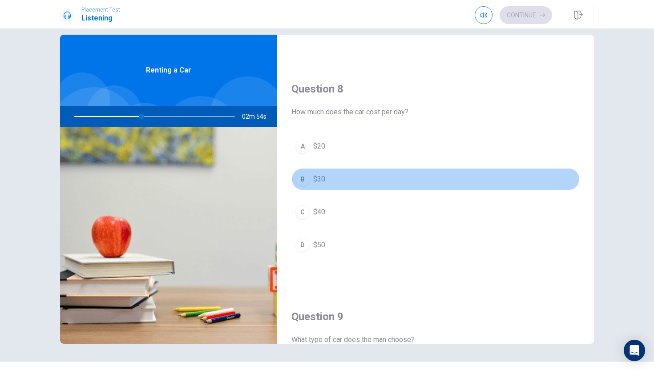
click at [297, 177] on div "B" at bounding box center [302, 179] width 14 height 14
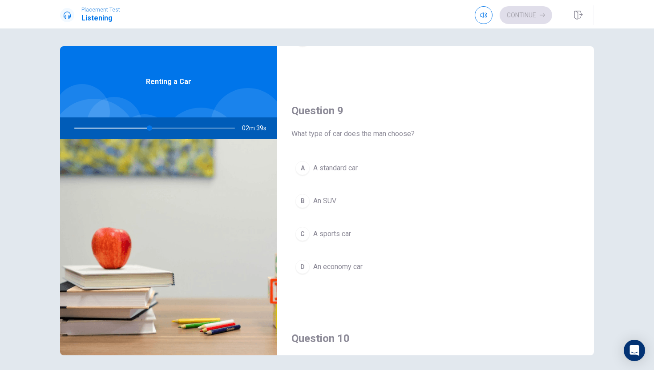
scroll to position [645, 0]
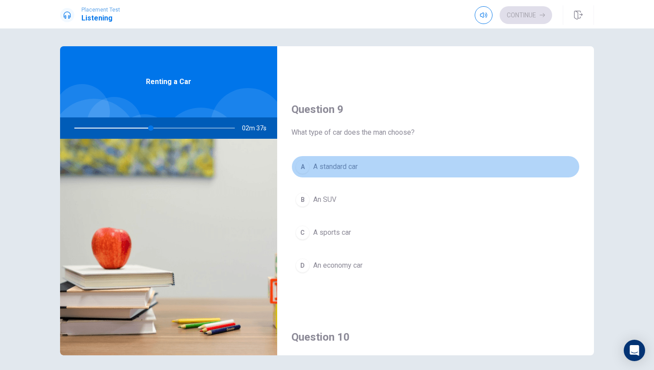
click at [343, 168] on span "A standard car" at bounding box center [335, 166] width 44 height 11
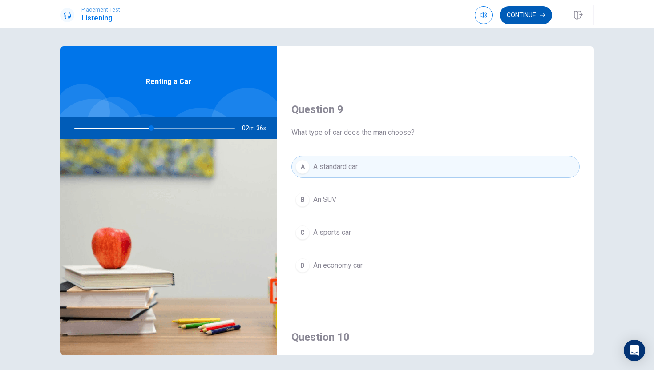
click at [523, 13] on button "Continue" at bounding box center [525, 15] width 52 height 18
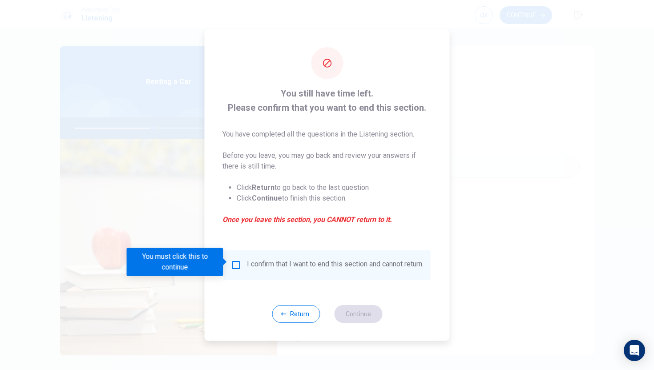
click at [233, 261] on input "You must click this to continue" at bounding box center [236, 265] width 11 height 11
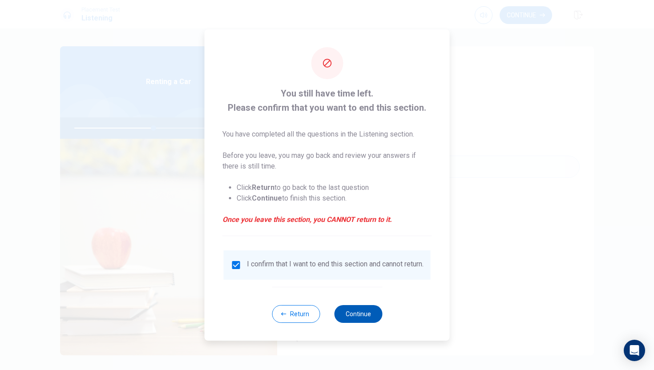
click at [365, 313] on button "Continue" at bounding box center [358, 314] width 48 height 18
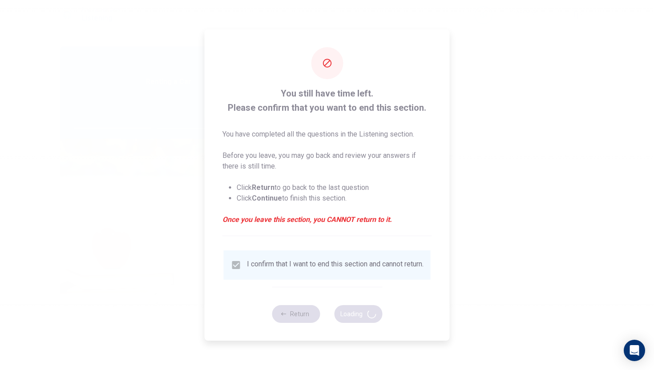
type input "50"
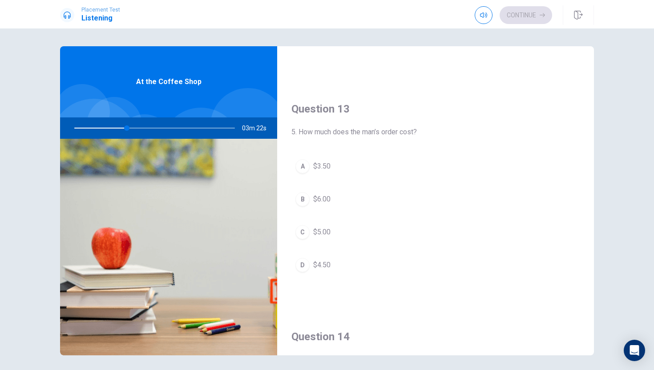
scroll to position [418, 0]
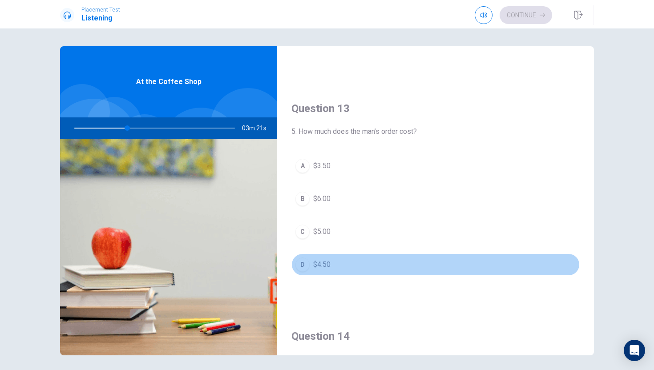
click at [301, 265] on div "D" at bounding box center [302, 264] width 14 height 14
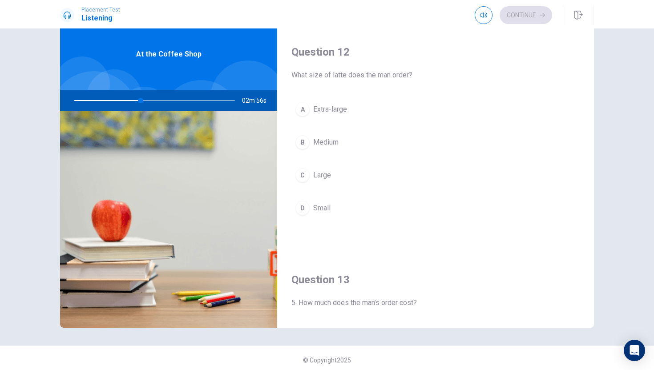
scroll to position [217, 0]
click at [301, 174] on div "C" at bounding box center [302, 177] width 14 height 14
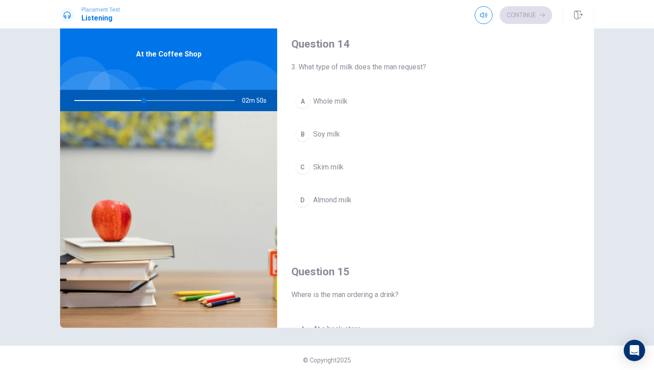
scroll to position [684, 0]
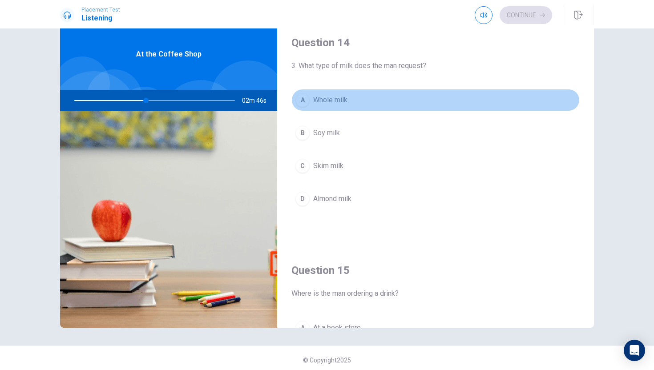
click at [304, 102] on div "A" at bounding box center [302, 100] width 14 height 14
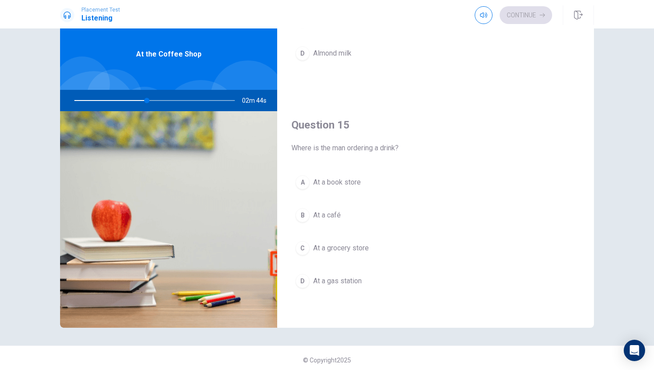
scroll to position [32, 0]
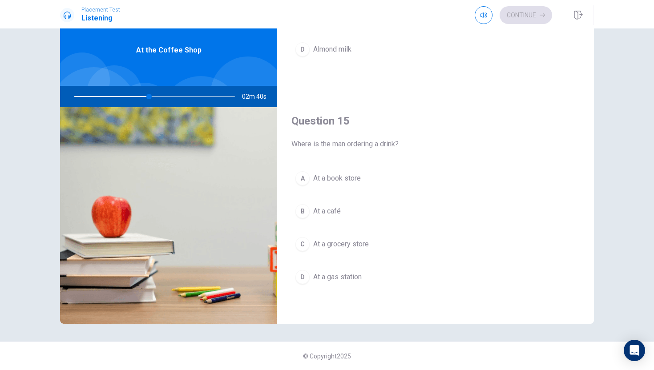
click at [304, 245] on div "C" at bounding box center [302, 244] width 14 height 14
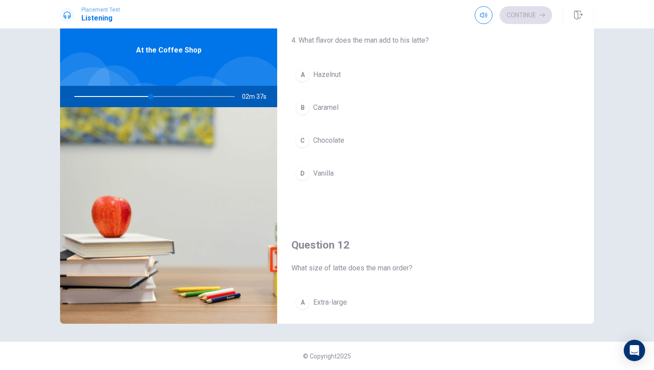
scroll to position [0, 0]
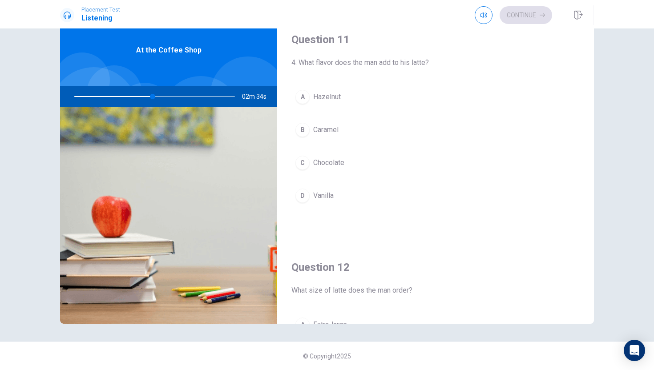
click at [339, 167] on span "Chocolate" at bounding box center [328, 162] width 31 height 11
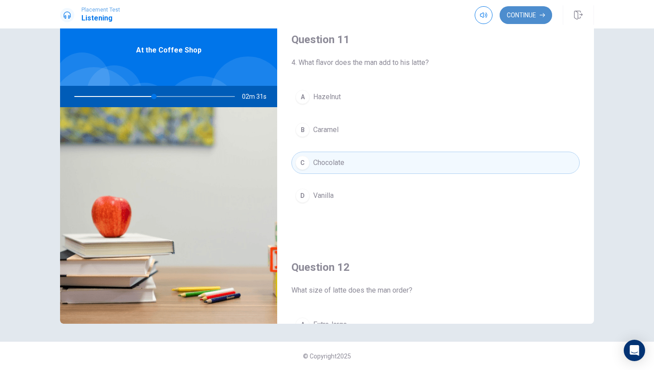
click at [533, 18] on button "Continue" at bounding box center [525, 15] width 52 height 18
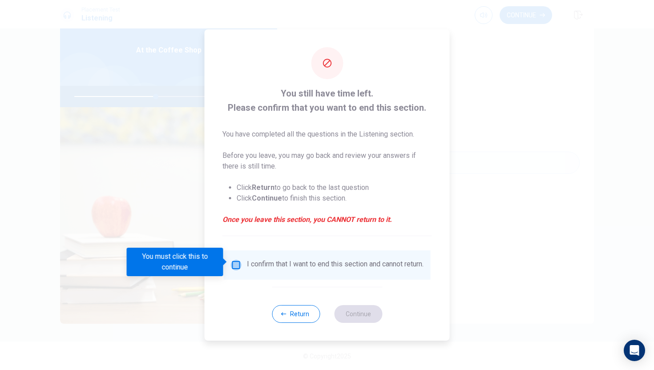
click at [236, 265] on input "You must click this to continue" at bounding box center [236, 265] width 11 height 11
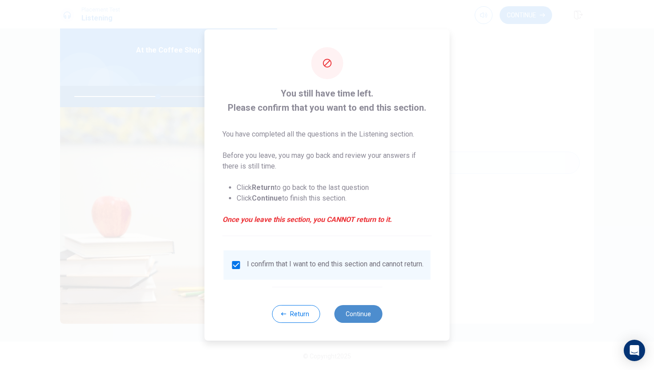
click at [370, 318] on button "Continue" at bounding box center [358, 314] width 48 height 18
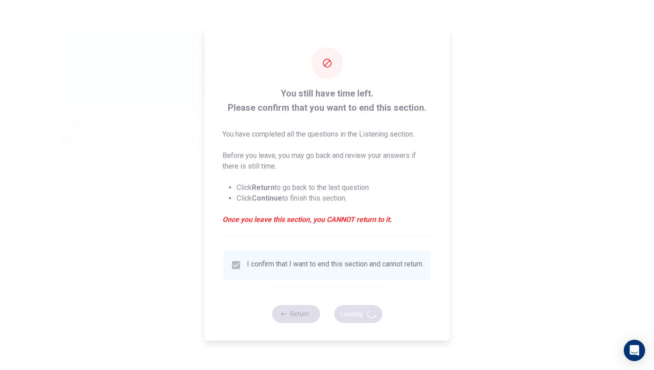
type input "53"
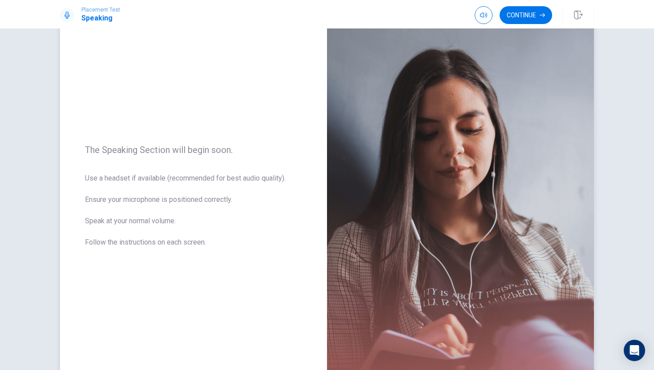
scroll to position [37, 0]
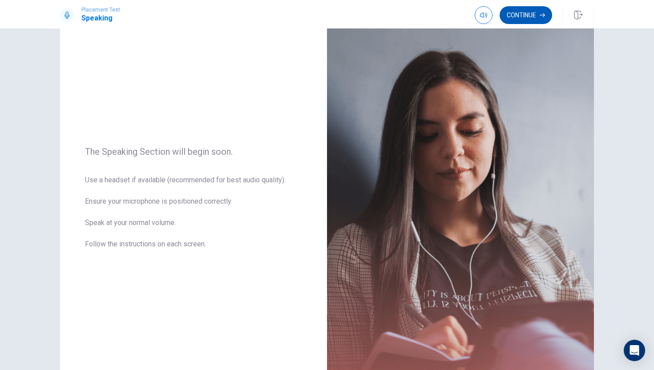
click at [515, 15] on button "Continue" at bounding box center [525, 15] width 52 height 18
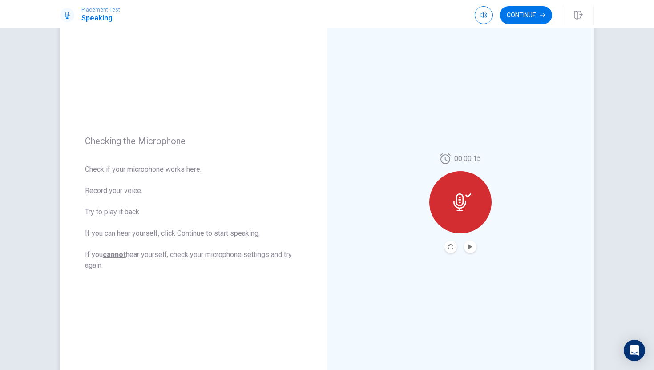
click at [465, 202] on icon at bounding box center [459, 202] width 13 height 18
click at [451, 243] on button "Record Again" at bounding box center [450, 247] width 12 height 12
click at [471, 245] on icon "Play Audio" at bounding box center [469, 246] width 5 height 5
click at [470, 246] on icon "Pause Audio" at bounding box center [469, 246] width 5 height 5
click at [521, 15] on button "Continue" at bounding box center [525, 15] width 52 height 18
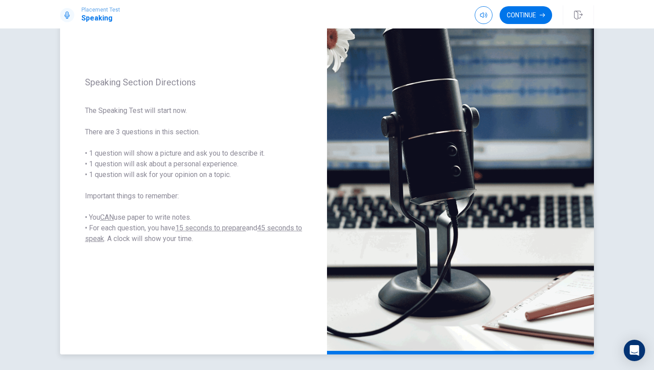
scroll to position [72, 0]
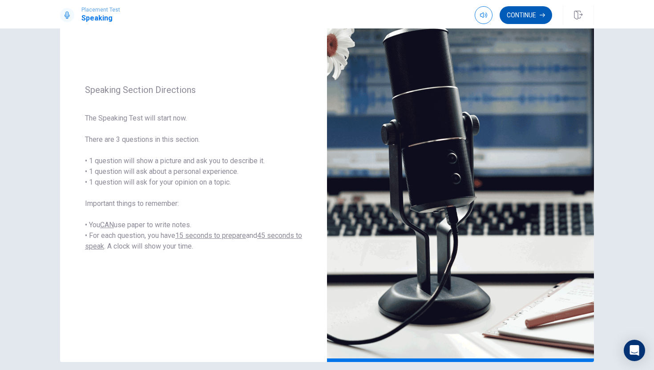
click at [514, 14] on button "Continue" at bounding box center [525, 15] width 52 height 18
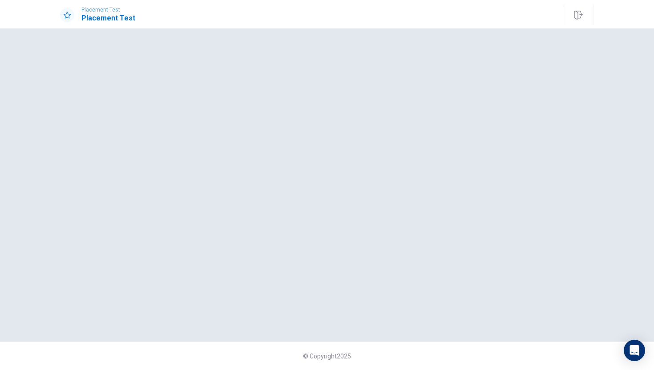
scroll to position [0, 0]
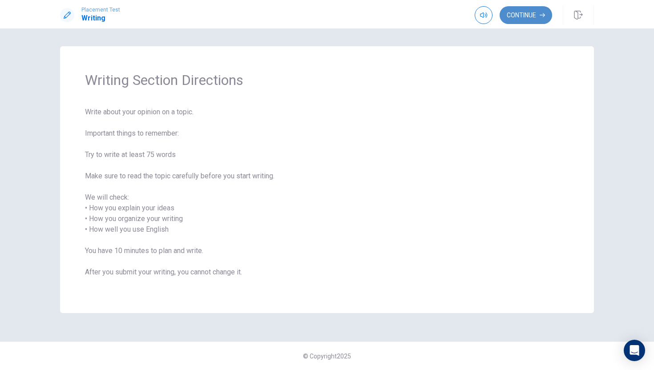
click at [529, 16] on button "Continue" at bounding box center [525, 15] width 52 height 18
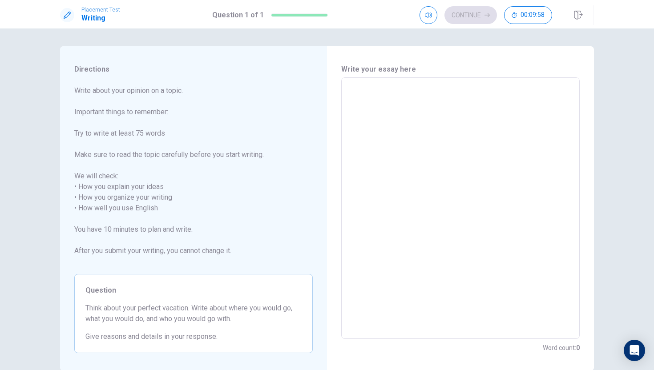
click at [377, 127] on textarea at bounding box center [460, 208] width 226 height 247
type textarea "I"
type textarea "x"
type textarea "I"
type textarea "x"
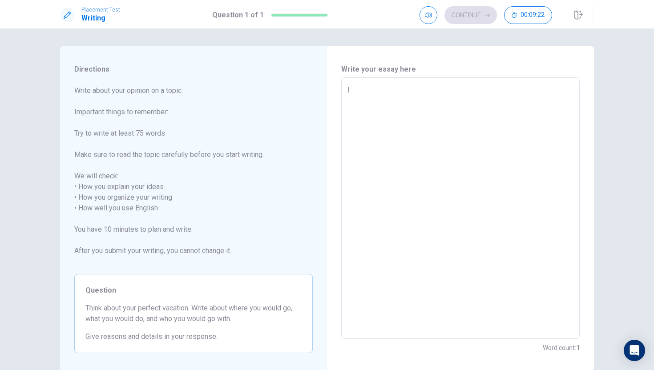
type textarea "I w"
type textarea "x"
type textarea "I wa"
type textarea "x"
type textarea "I wan"
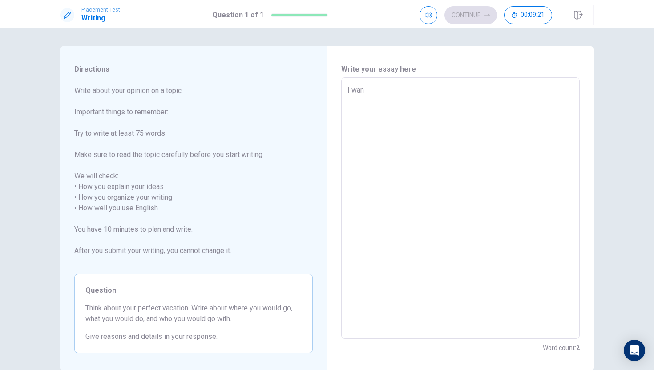
type textarea "x"
type textarea "I want"
type textarea "x"
type textarea "I want"
type textarea "x"
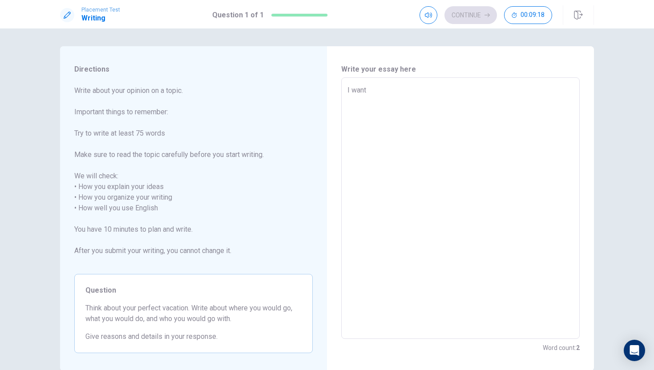
type textarea "I want t"
type textarea "x"
type textarea "I want to"
type textarea "x"
type textarea "I want to"
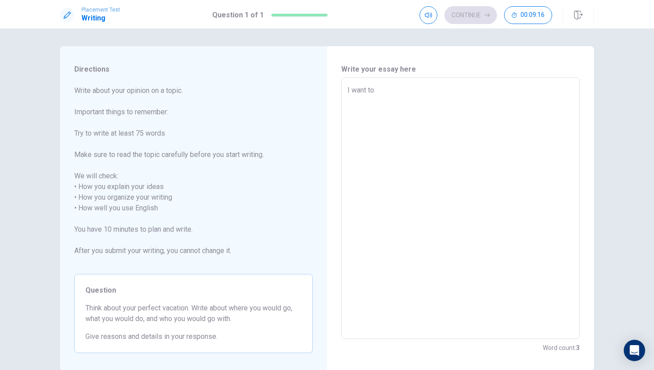
type textarea "x"
type textarea "I want to g"
type textarea "x"
type textarea "I want to go"
type textarea "x"
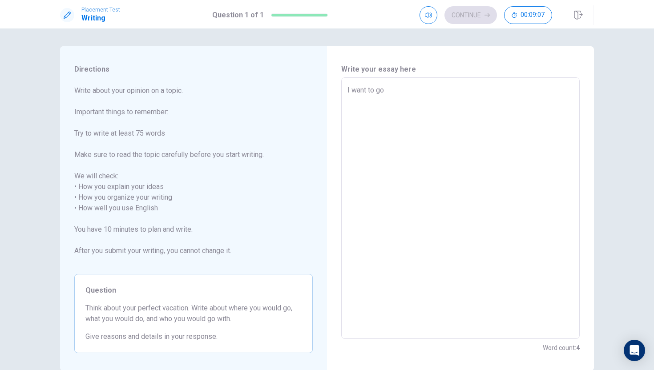
type textarea "I want to go"
type textarea "x"
type textarea "I want to go j"
type textarea "x"
type textarea "I want to go ja"
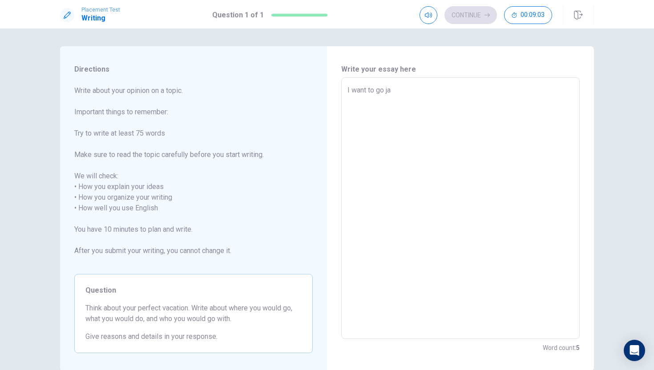
type textarea "x"
type textarea "I want to go jap"
type textarea "x"
type textarea "I want to go japa"
type textarea "x"
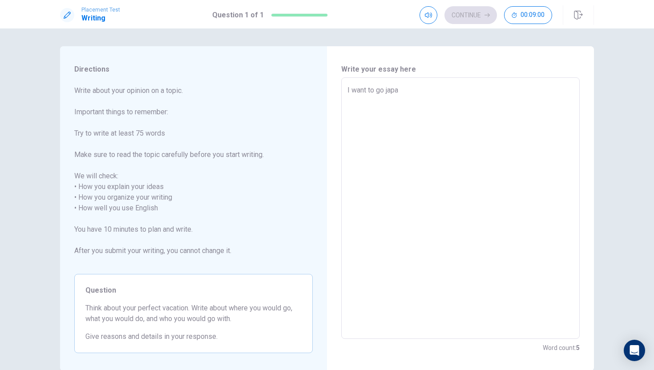
type textarea "I want to go [GEOGRAPHIC_DATA]"
type textarea "x"
type textarea "I want to go [GEOGRAPHIC_DATA]"
type textarea "x"
type textarea "I want to go [GEOGRAPHIC_DATA] b"
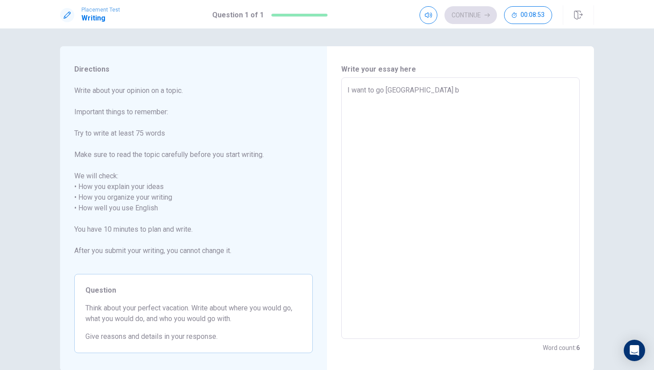
type textarea "x"
type textarea "I want to go [GEOGRAPHIC_DATA] be"
type textarea "x"
type textarea "I want to go [GEOGRAPHIC_DATA] bec"
type textarea "x"
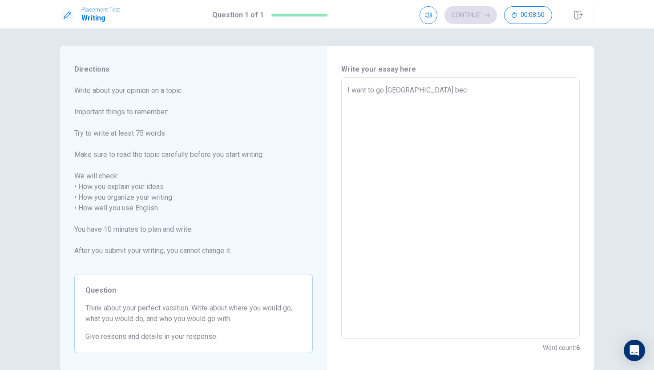
type textarea "I want to go [GEOGRAPHIC_DATA] beca"
type textarea "x"
type textarea "I want to go [GEOGRAPHIC_DATA] becau"
type textarea "x"
type textarea "I want to go japan becaus"
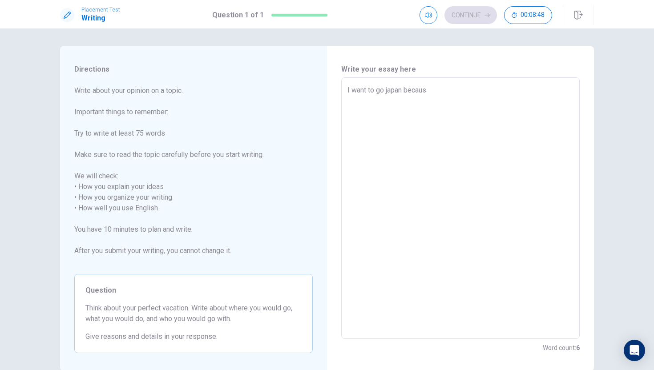
type textarea "x"
type textarea "I want to go [GEOGRAPHIC_DATA] because"
type textarea "x"
type textarea "I want to go [GEOGRAPHIC_DATA] because"
click at [403, 96] on textarea "I want to go [GEOGRAPHIC_DATA] because" at bounding box center [460, 208] width 226 height 247
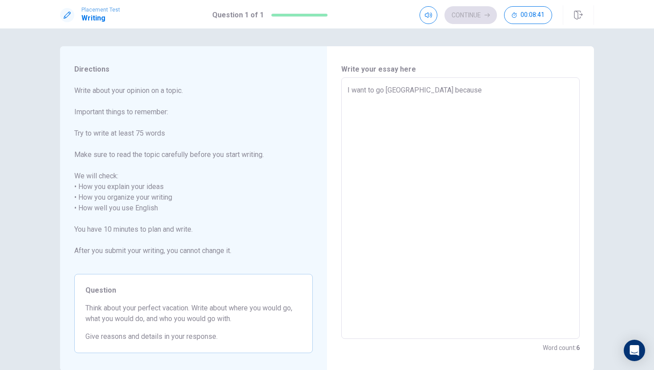
click at [399, 106] on textarea "I want to go [GEOGRAPHIC_DATA] because" at bounding box center [460, 208] width 226 height 247
click at [395, 101] on textarea "I want to go [GEOGRAPHIC_DATA] because" at bounding box center [460, 208] width 226 height 247
type textarea "x"
type textarea "I want to go [GEOGRAPHIC_DATA] because"
type textarea "x"
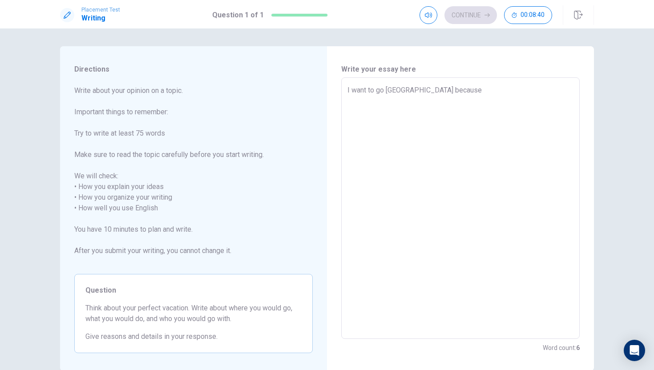
type textarea "I want to go japan becaus"
type textarea "x"
type textarea "I want to go [GEOGRAPHIC_DATA] becau"
type textarea "x"
type textarea "I want to go [GEOGRAPHIC_DATA] beca"
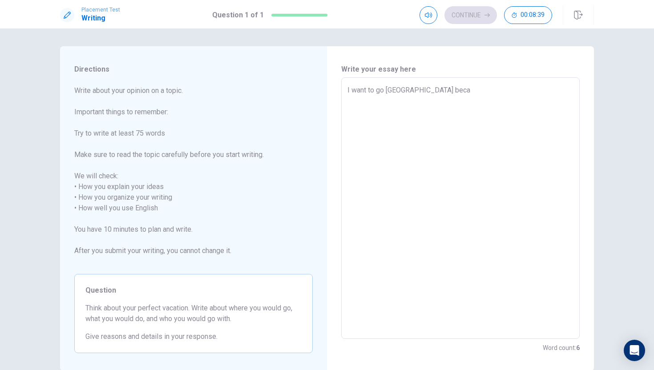
type textarea "x"
type textarea "I want to go [GEOGRAPHIC_DATA] bec"
type textarea "x"
type textarea "I want to go [GEOGRAPHIC_DATA] be"
type textarea "x"
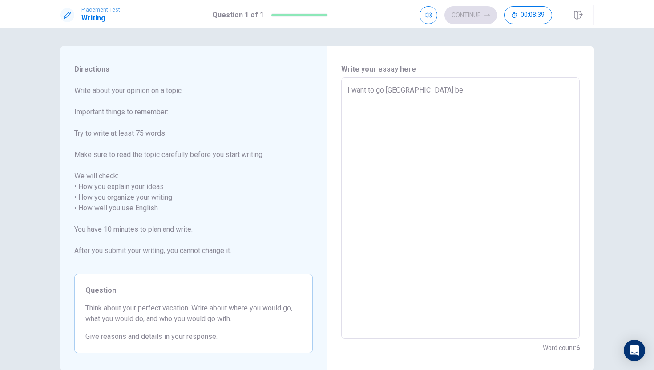
type textarea "I want to go [GEOGRAPHIC_DATA] b"
type textarea "x"
type textarea "I want to go [GEOGRAPHIC_DATA]"
type textarea "x"
type textarea "I want to go [GEOGRAPHIC_DATA]"
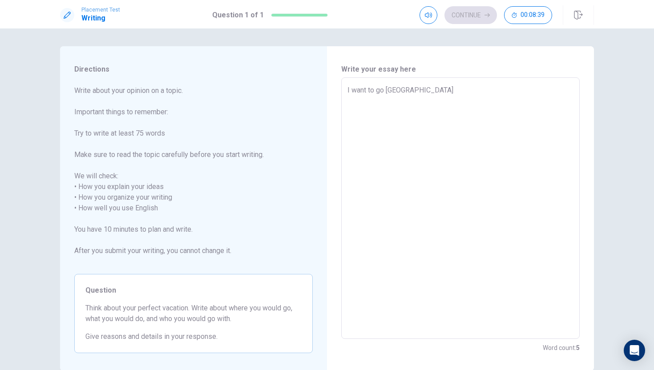
type textarea "x"
type textarea "I want to go japa"
type textarea "x"
type textarea "I want to go jap"
type textarea "x"
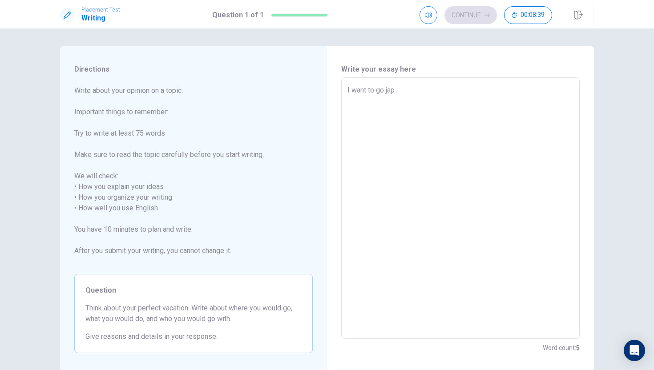
type textarea "I want to go ja"
type textarea "x"
type textarea "I want to go j"
type textarea "x"
type textarea "I want to go"
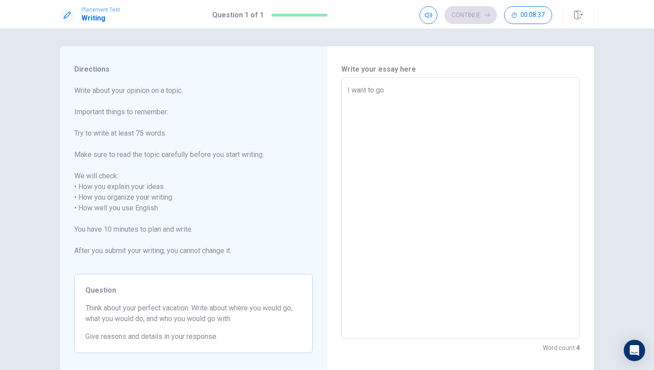
type textarea "x"
type textarea "I want to go c"
type textarea "x"
type textarea "I want to go ch"
type textarea "x"
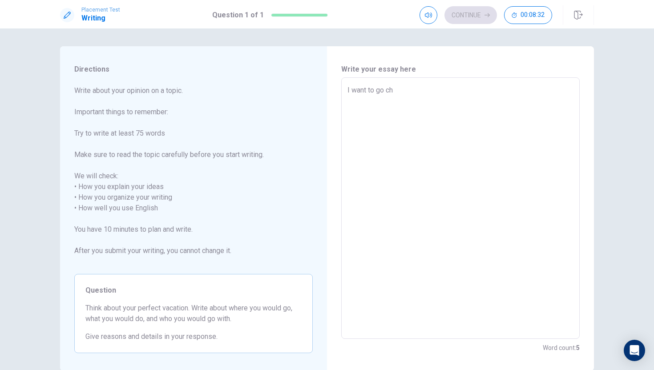
type textarea "I want to go chi"
type textarea "x"
type textarea "I want to go chin"
type textarea "x"
type textarea "I want to go [GEOGRAPHIC_DATA]"
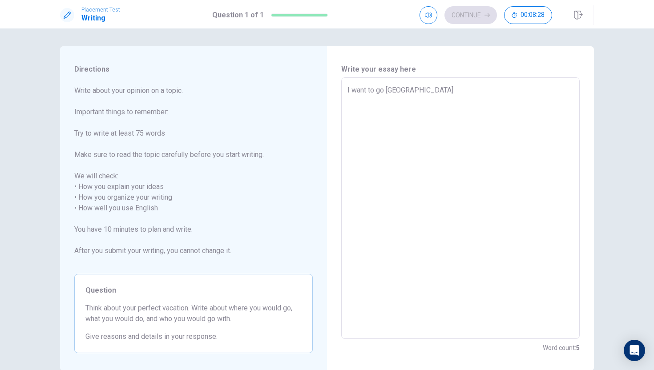
type textarea "x"
type textarea "I want to go chin"
type textarea "x"
type textarea "I want to go chi"
type textarea "x"
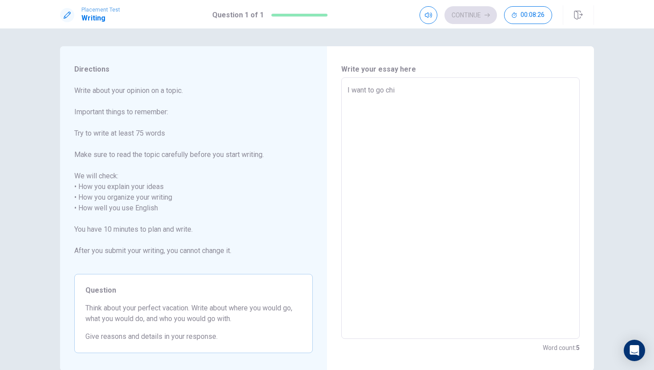
type textarea "I want to go ch"
type textarea "x"
type textarea "I want to go c"
type textarea "x"
type textarea "I want to go"
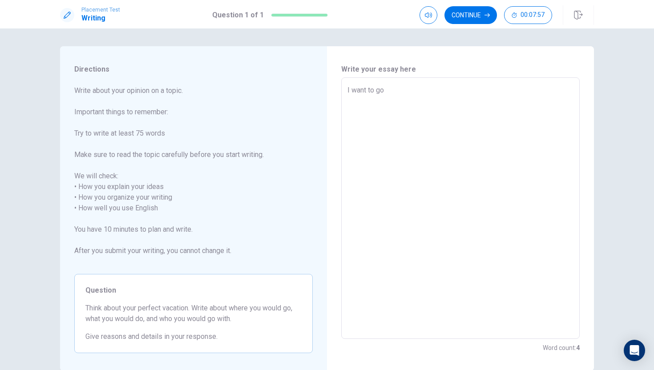
type textarea "x"
type textarea "I want to go k"
type textarea "x"
type textarea "I want to go ke"
type textarea "x"
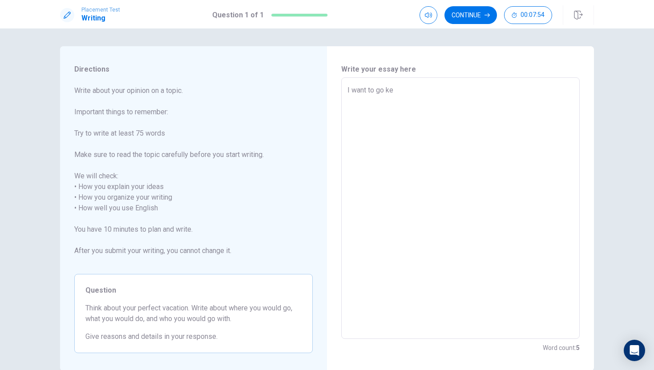
type textarea "I want to go k"
type textarea "x"
type textarea "I want to go kr"
type textarea "x"
type textarea "I want to go kre"
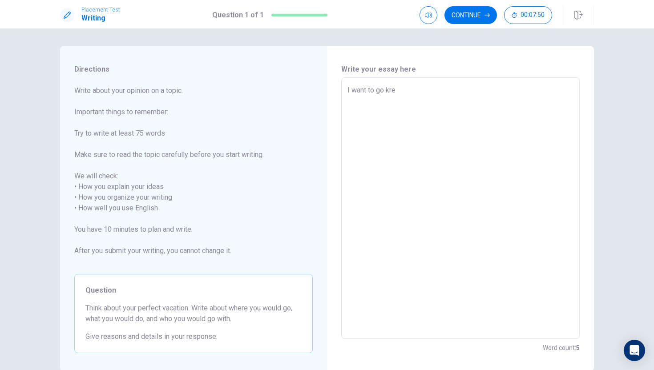
type textarea "x"
type textarea "I want to go krea"
type textarea "x"
type textarea "I want to go krean"
type textarea "x"
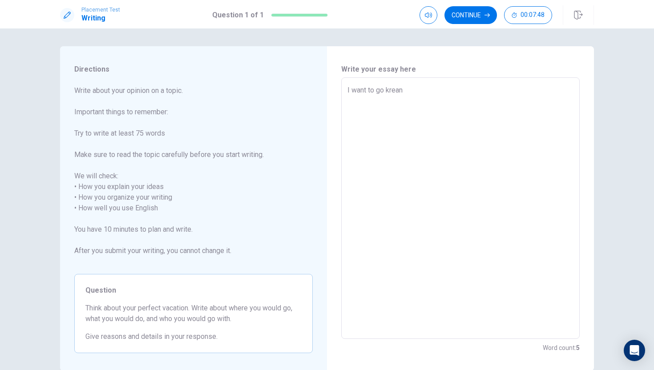
type textarea "I want to go krea"
type textarea "x"
type textarea "I want to go kre"
type textarea "x"
type textarea "I want to go kr"
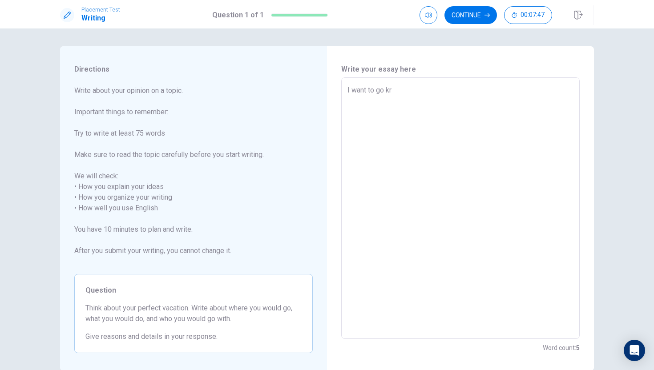
type textarea "x"
type textarea "I want to go k"
type textarea "x"
type textarea "I want to go"
type textarea "x"
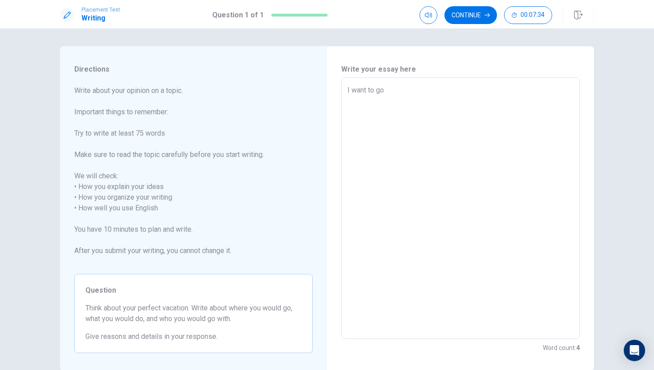
type textarea "I want to go j"
type textarea "x"
type textarea "I want to go ja"
type textarea "x"
type textarea "I want to go jaa"
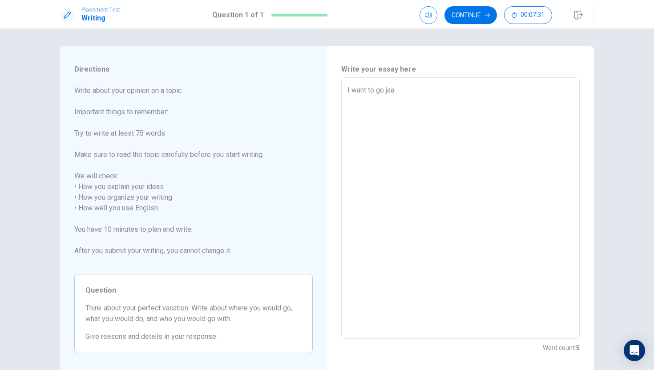
type textarea "x"
type textarea "I want to go jaap"
type textarea "x"
type textarea "I want to go jaapa"
type textarea "x"
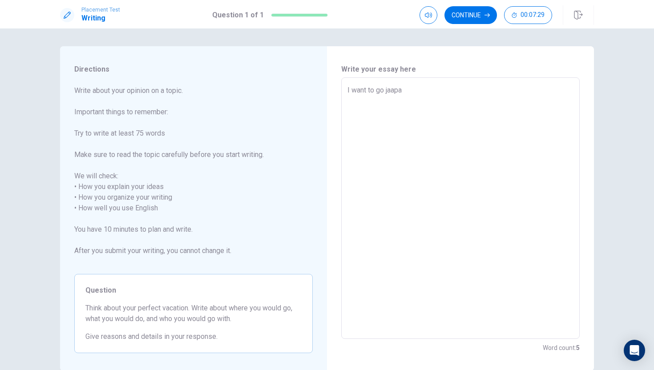
type textarea "I want to go jaapan"
type textarea "x"
type textarea "I want to go jaapa"
type textarea "x"
type textarea "I want to go jaap"
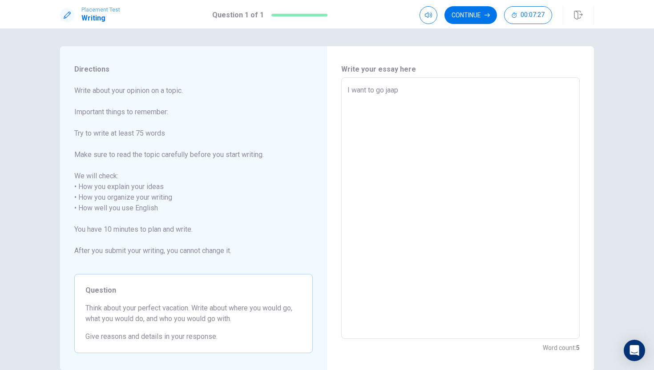
type textarea "x"
type textarea "I want to go jaa"
type textarea "x"
type textarea "I want to go ja"
type textarea "x"
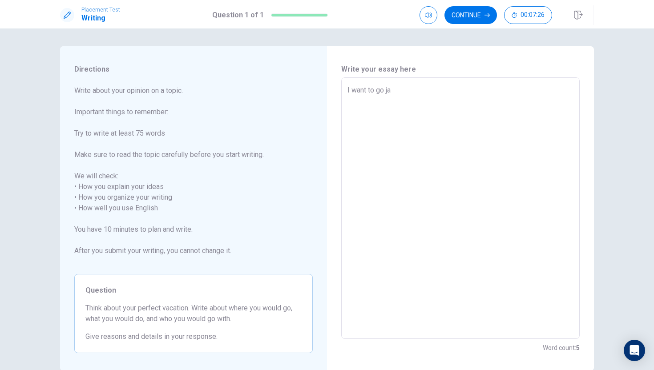
type textarea "I want to go jap"
type textarea "x"
type textarea "I want to go japa"
type textarea "x"
type textarea "I want to go [GEOGRAPHIC_DATA]"
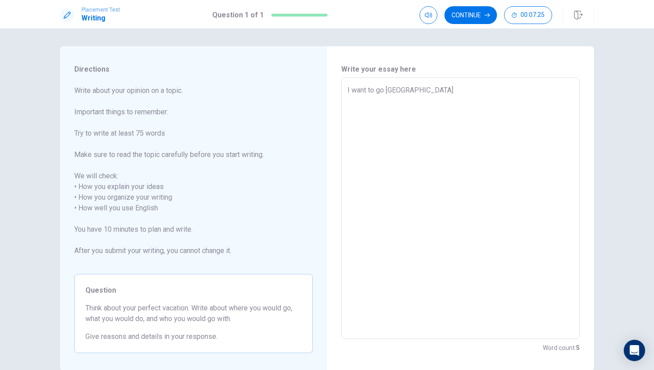
type textarea "x"
type textarea "I want to go [GEOGRAPHIC_DATA]"
type textarea "x"
type textarea "I want to go [GEOGRAPHIC_DATA] b"
type textarea "x"
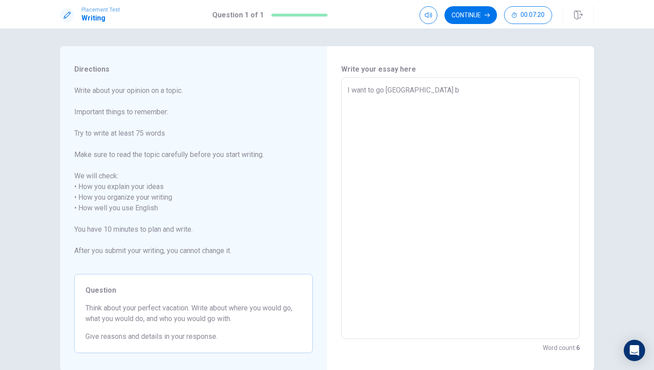
type textarea "I want to go [GEOGRAPHIC_DATA] be"
type textarea "x"
type textarea "I want to go [GEOGRAPHIC_DATA] bec"
type textarea "x"
type textarea "I want to go [GEOGRAPHIC_DATA] beca"
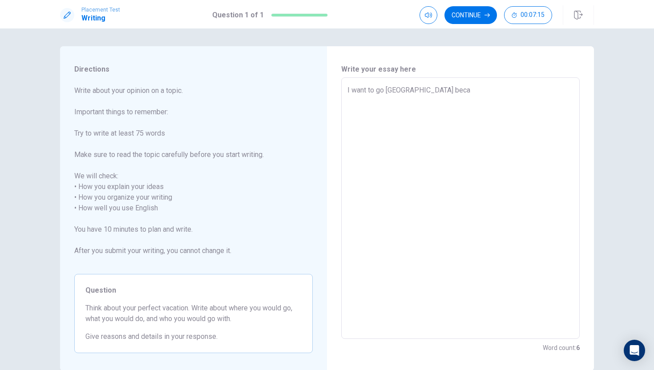
type textarea "x"
type textarea "I want to go [GEOGRAPHIC_DATA] becau"
type textarea "x"
type textarea "I want to go japan becaus"
type textarea "x"
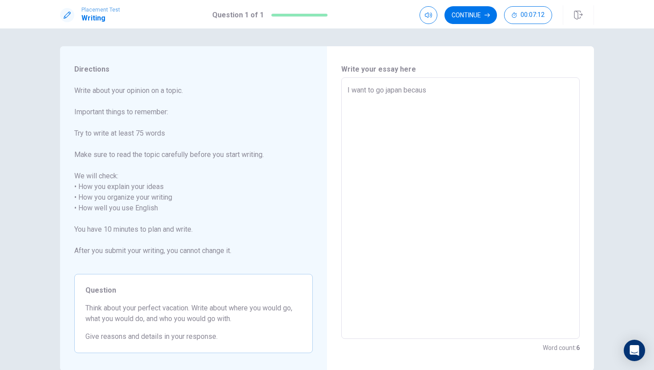
type textarea "I want to go [GEOGRAPHIC_DATA] because"
type textarea "x"
type textarea "I want to go [GEOGRAPHIC_DATA] because"
type textarea "x"
type textarea "I want to go [GEOGRAPHIC_DATA] because I"
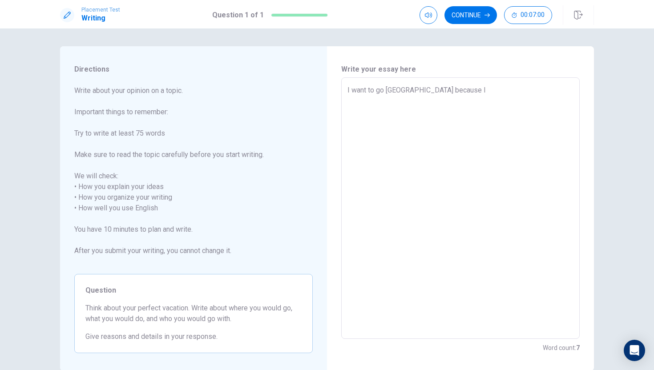
type textarea "x"
type textarea "I want to go [GEOGRAPHIC_DATA] because It"
type textarea "x"
type textarea "I want to go [GEOGRAPHIC_DATA] because Ith"
type textarea "x"
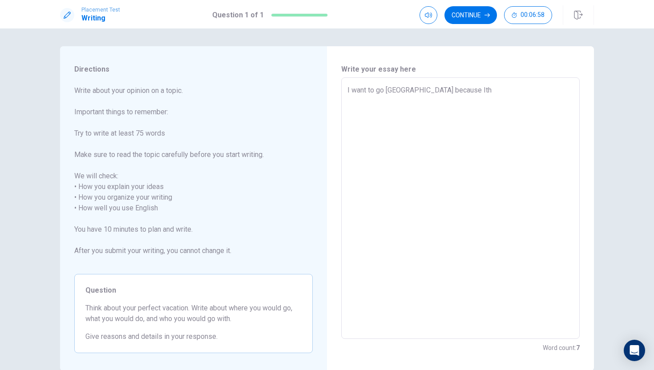
type textarea "I want to go [GEOGRAPHIC_DATA] because Ithi"
type textarea "x"
type textarea "I want to go [GEOGRAPHIC_DATA] because Ithin"
type textarea "x"
type textarea "I want to go [GEOGRAPHIC_DATA] because Ithink"
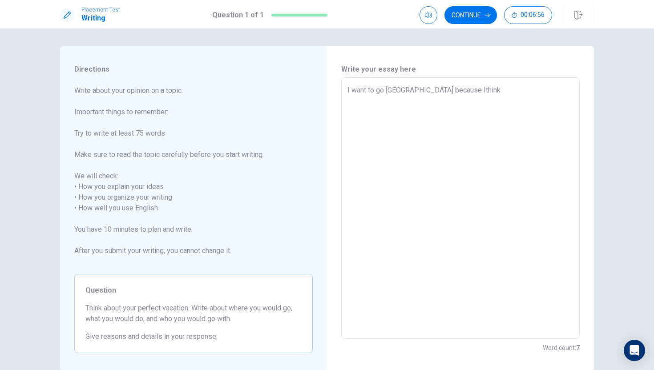
type textarea "x"
type textarea "I want to go [GEOGRAPHIC_DATA] because Ithin"
type textarea "x"
type textarea "I want to go [GEOGRAPHIC_DATA] because Ithi"
type textarea "x"
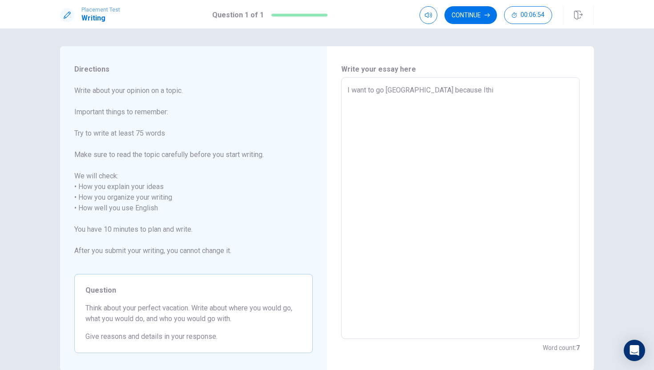
type textarea "I want to go [GEOGRAPHIC_DATA] because Ith"
type textarea "x"
type textarea "I want to go [GEOGRAPHIC_DATA] because It"
type textarea "x"
type textarea "I want to go [GEOGRAPHIC_DATA] because I"
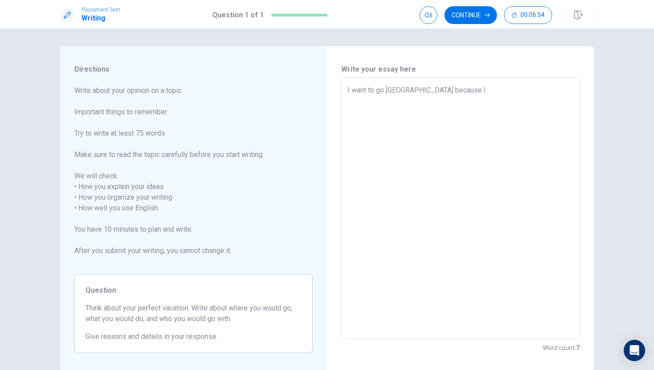
type textarea "x"
type textarea "I want to go [GEOGRAPHIC_DATA] because I"
type textarea "x"
type textarea "I want to go [GEOGRAPHIC_DATA] because I t"
type textarea "x"
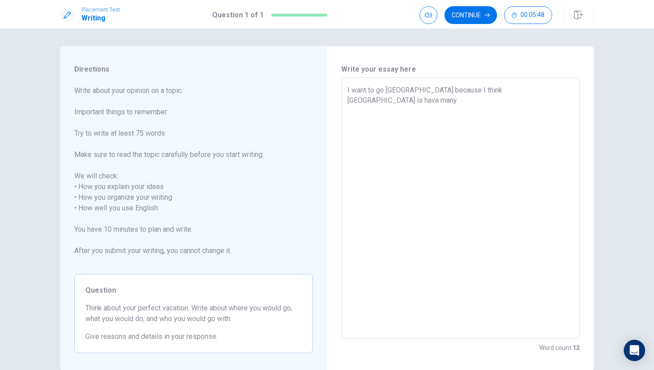
click at [475, 95] on textarea "I want to go [GEOGRAPHIC_DATA] because I think [GEOGRAPHIC_DATA] is hava many" at bounding box center [460, 208] width 226 height 247
click at [474, 95] on textarea "I want to go [GEOGRAPHIC_DATA] because I think [GEOGRAPHIC_DATA] is hava many" at bounding box center [460, 208] width 226 height 247
click at [468, 95] on textarea "I want to go [GEOGRAPHIC_DATA] because I think [GEOGRAPHIC_DATA] is hava many" at bounding box center [460, 208] width 226 height 247
click at [525, 106] on textarea "I want to go [GEOGRAPHIC_DATA] because I think [GEOGRAPHIC_DATA] is hava many" at bounding box center [460, 208] width 226 height 247
click at [469, 93] on textarea "I want to go [GEOGRAPHIC_DATA] because I think [GEOGRAPHIC_DATA] is hava many" at bounding box center [460, 208] width 226 height 247
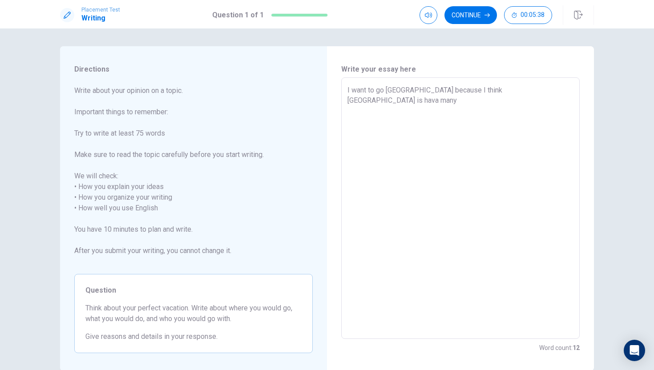
click at [521, 96] on textarea "I want to go [GEOGRAPHIC_DATA] because I think [GEOGRAPHIC_DATA] is hava many" at bounding box center [460, 208] width 226 height 247
click at [425, 102] on textarea "I want to go [GEOGRAPHIC_DATA] because I think [GEOGRAPHIC_DATA] is hava many l…" at bounding box center [460, 208] width 226 height 247
click at [461, 119] on textarea "I want to go [GEOGRAPHIC_DATA] because I think [GEOGRAPHIC_DATA] is hava many l…" at bounding box center [460, 208] width 226 height 247
click at [454, 100] on textarea "I want to go [GEOGRAPHIC_DATA] because I think [GEOGRAPHIC_DATA] is hava many l…" at bounding box center [460, 208] width 226 height 247
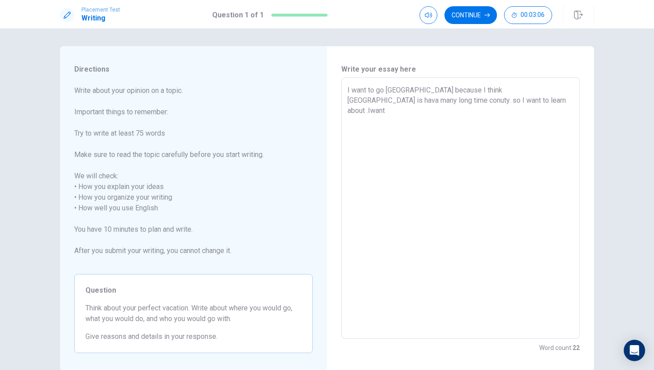
click at [453, 101] on textarea "I want to go [GEOGRAPHIC_DATA] because I think [GEOGRAPHIC_DATA] is hava many l…" at bounding box center [460, 208] width 226 height 247
click at [489, 108] on textarea "I want to go [GEOGRAPHIC_DATA] because I think [GEOGRAPHIC_DATA] is hava many l…" at bounding box center [460, 208] width 226 height 247
click at [520, 97] on textarea "I want to go [GEOGRAPHIC_DATA] because I think [GEOGRAPHIC_DATA] is hava many l…" at bounding box center [460, 208] width 226 height 247
click at [569, 108] on textarea "I want to go [GEOGRAPHIC_DATA] because I think [GEOGRAPHIC_DATA] is hava many l…" at bounding box center [460, 208] width 226 height 247
drag, startPoint x: 578, startPoint y: 108, endPoint x: 588, endPoint y: 105, distance: 9.7
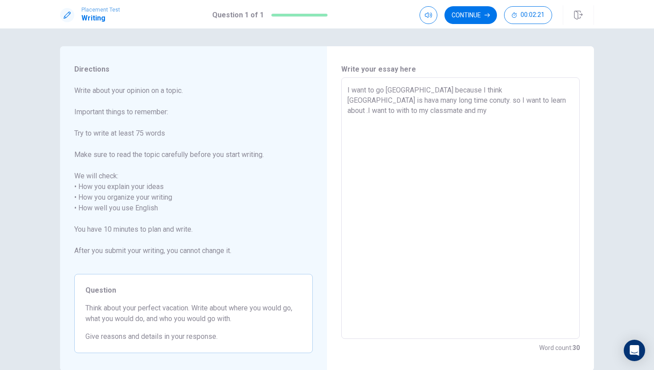
click at [578, 108] on div "I want to go [GEOGRAPHIC_DATA] because I think [GEOGRAPHIC_DATA] is hava many l…" at bounding box center [460, 207] width 238 height 261
click at [561, 96] on textarea "I want to go [GEOGRAPHIC_DATA] because I think [GEOGRAPHIC_DATA] is hava many l…" at bounding box center [460, 208] width 226 height 247
click at [574, 91] on div "I want to go [GEOGRAPHIC_DATA] because I think [GEOGRAPHIC_DATA] is hava many l…" at bounding box center [460, 207] width 238 height 261
click at [577, 100] on div "I want to go [GEOGRAPHIC_DATA] because I think [GEOGRAPHIC_DATA] is hava many l…" at bounding box center [460, 207] width 238 height 261
click at [568, 105] on textarea "I want to go [GEOGRAPHIC_DATA] because I think [GEOGRAPHIC_DATA] is hava many l…" at bounding box center [460, 208] width 226 height 247
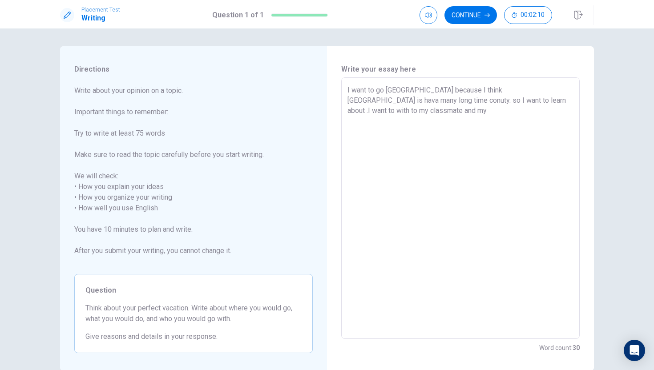
click at [368, 112] on textarea "I want to go [GEOGRAPHIC_DATA] because I think [GEOGRAPHIC_DATA] is hava many l…" at bounding box center [460, 208] width 226 height 247
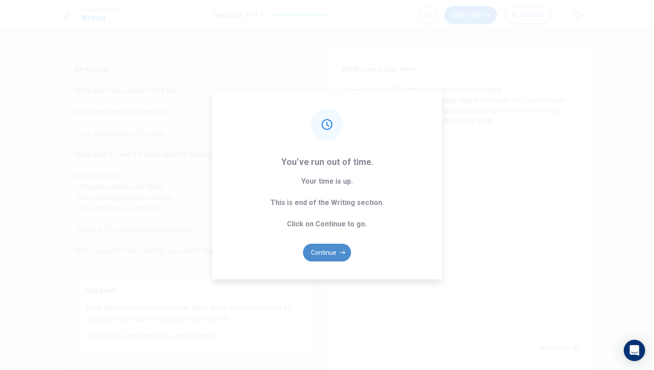
click at [329, 253] on button "Continue" at bounding box center [327, 253] width 48 height 18
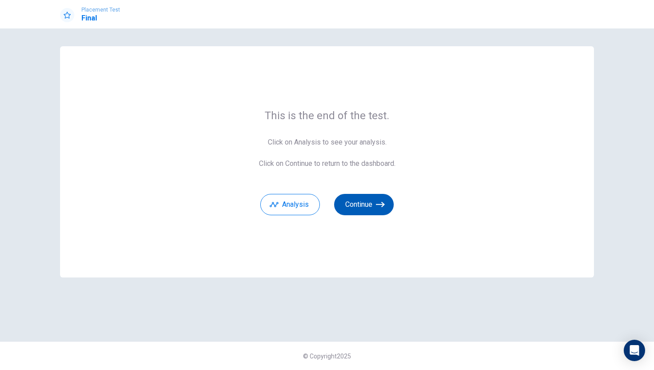
click at [357, 208] on button "Continue" at bounding box center [364, 204] width 60 height 21
